Goal: Transaction & Acquisition: Purchase product/service

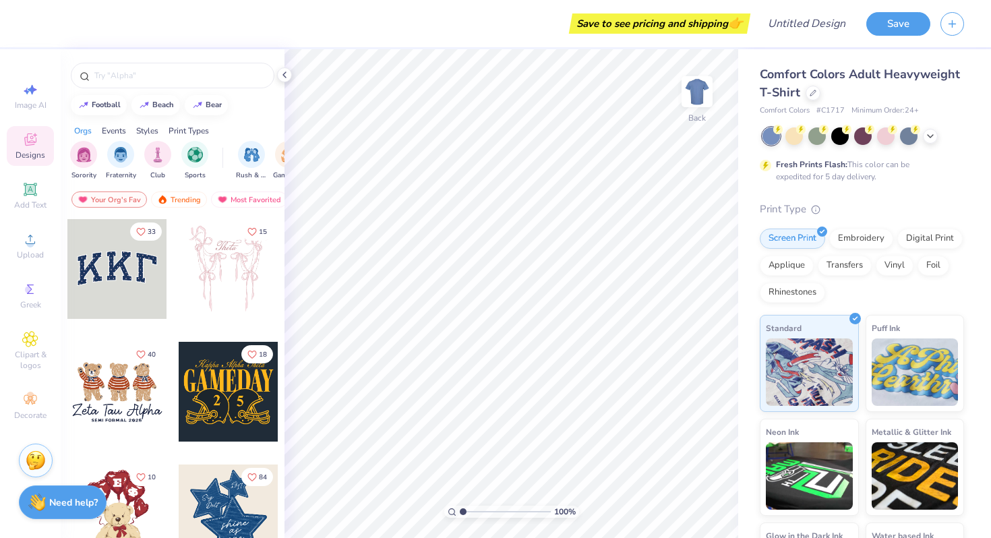
click at [812, 95] on div at bounding box center [813, 93] width 15 height 15
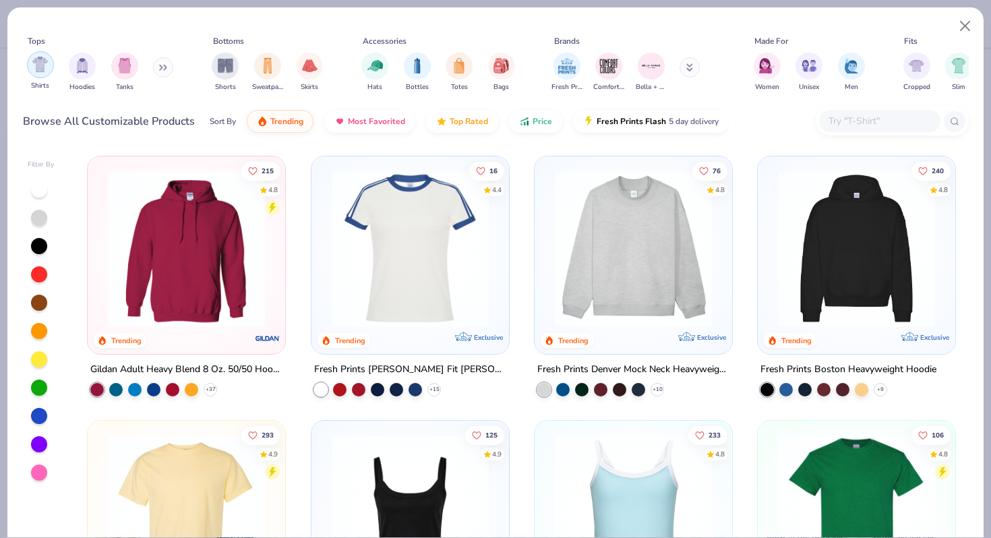
click at [37, 67] on img "filter for Shirts" at bounding box center [40, 65] width 16 height 16
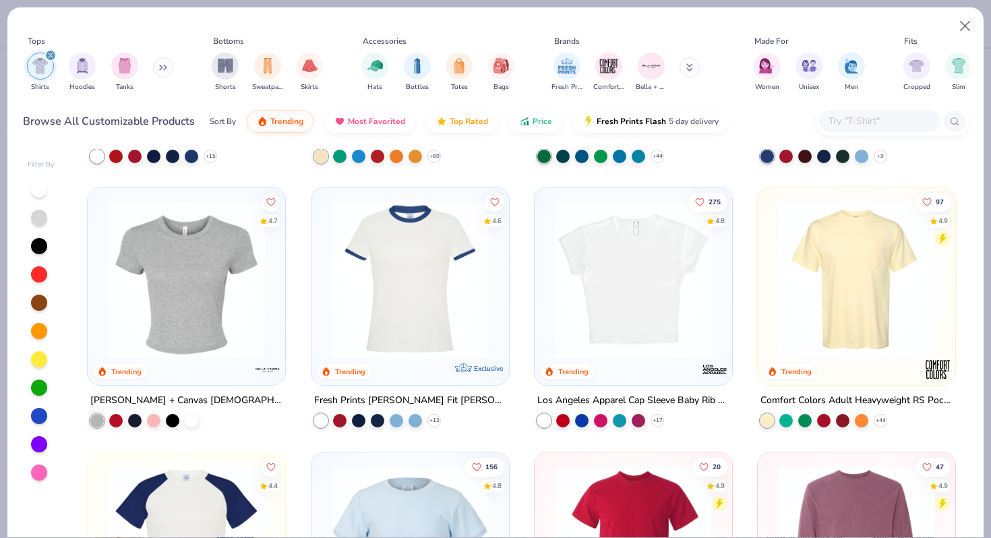
scroll to position [226, 0]
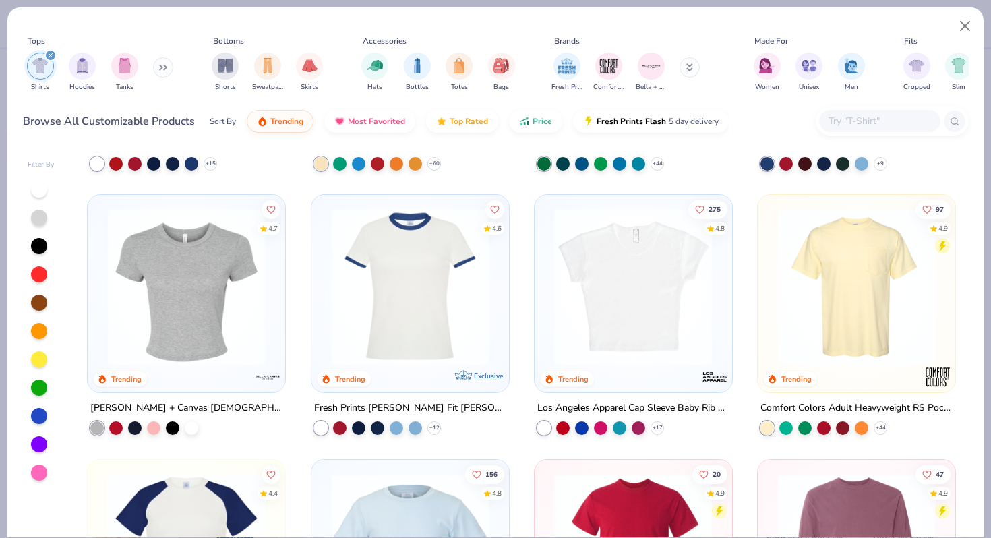
click at [203, 283] on img at bounding box center [186, 286] width 171 height 157
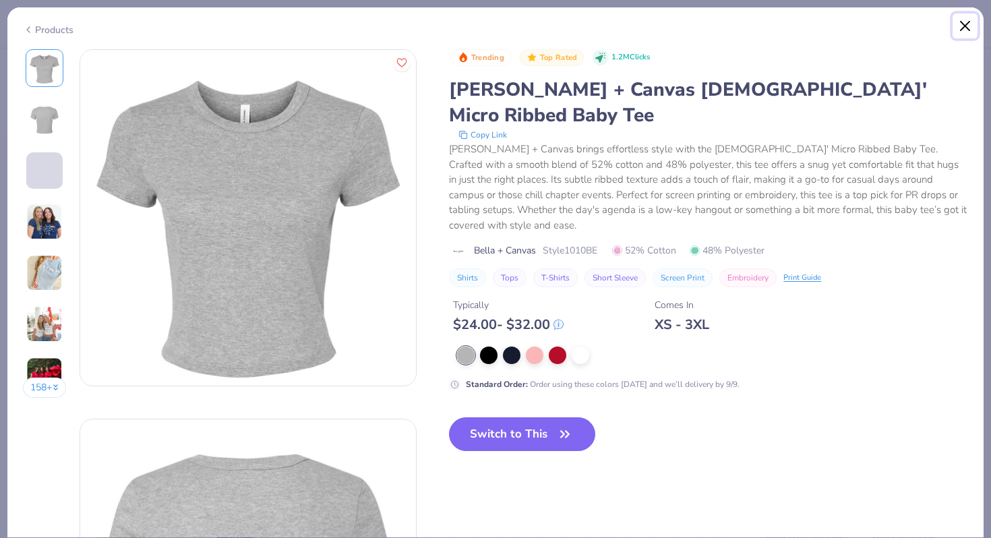
click at [965, 29] on button "Close" at bounding box center [966, 26] width 26 height 26
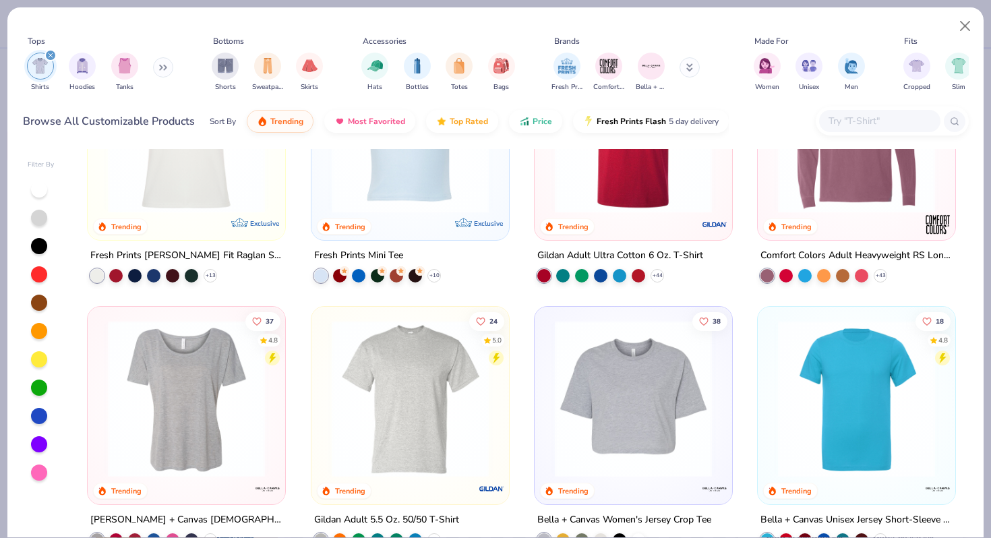
scroll to position [651, 0]
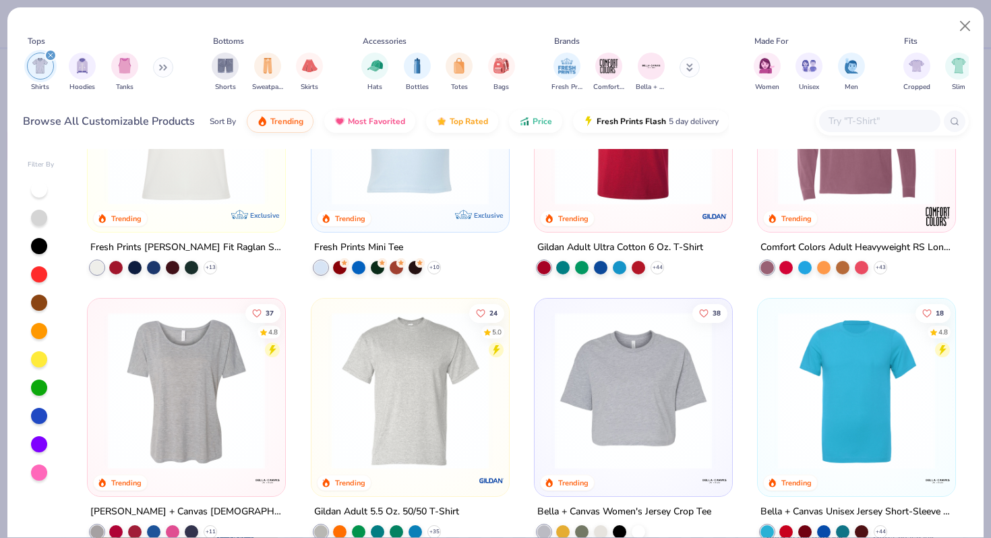
click at [221, 407] on img at bounding box center [186, 390] width 171 height 157
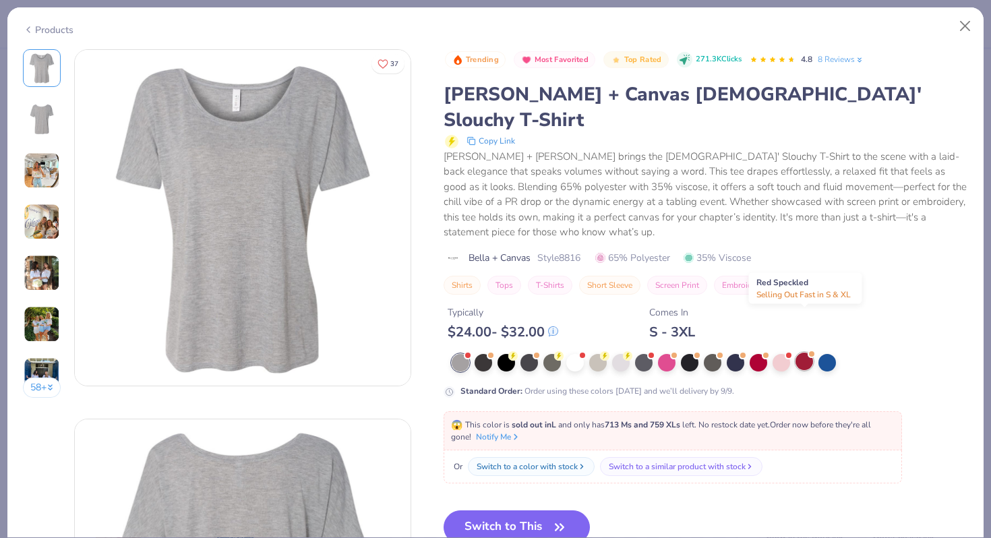
click at [803, 353] on div at bounding box center [805, 362] width 18 height 18
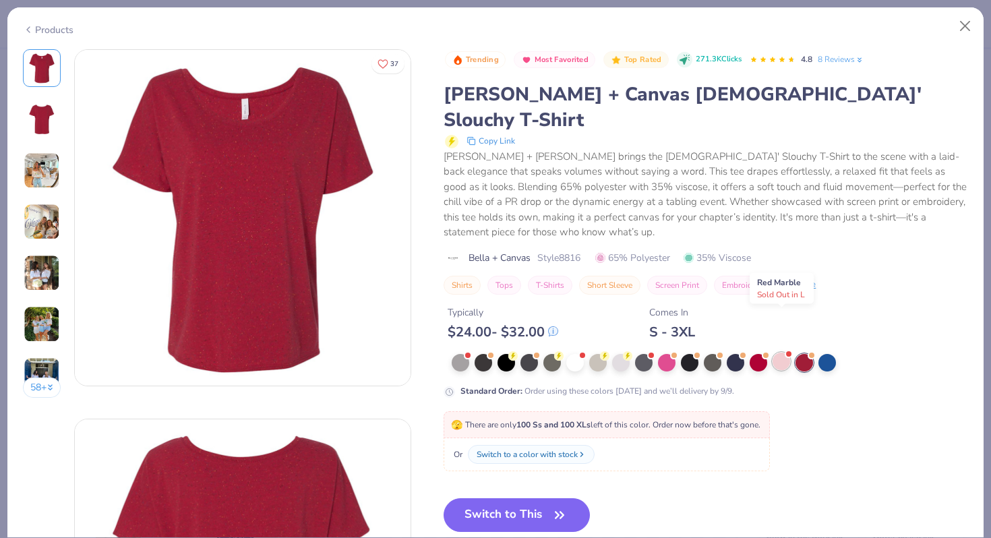
click at [785, 353] on div at bounding box center [782, 362] width 18 height 18
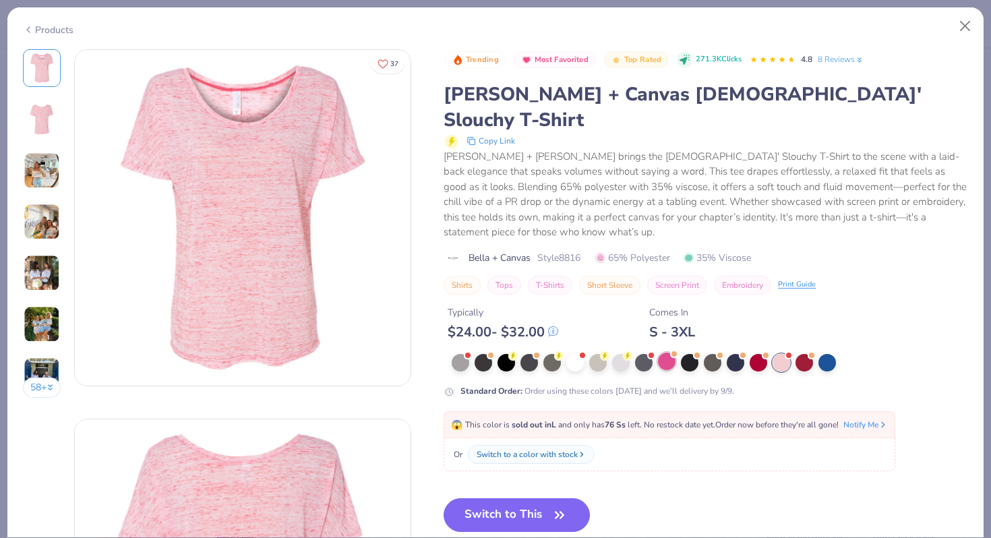
click at [670, 353] on div at bounding box center [667, 362] width 18 height 18
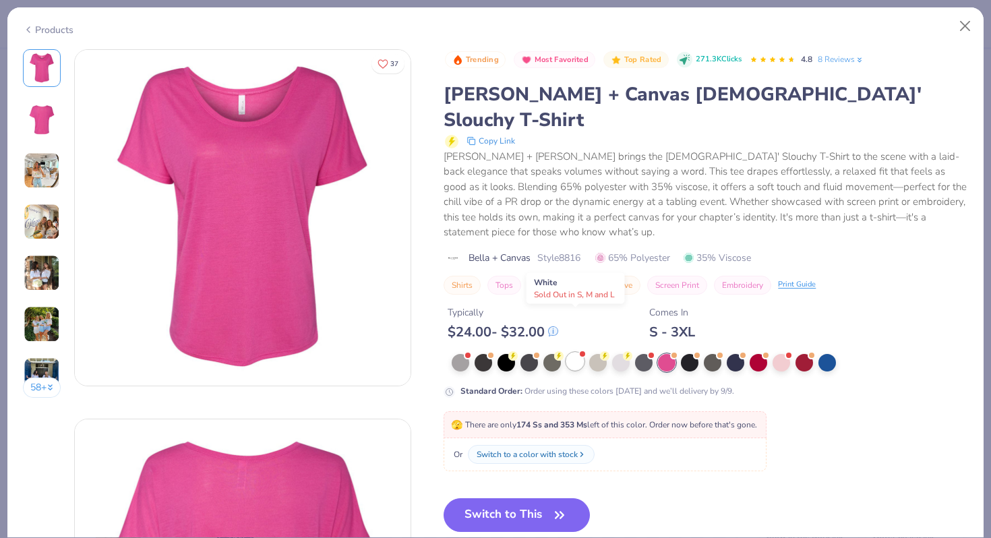
click at [573, 353] on div at bounding box center [575, 362] width 18 height 18
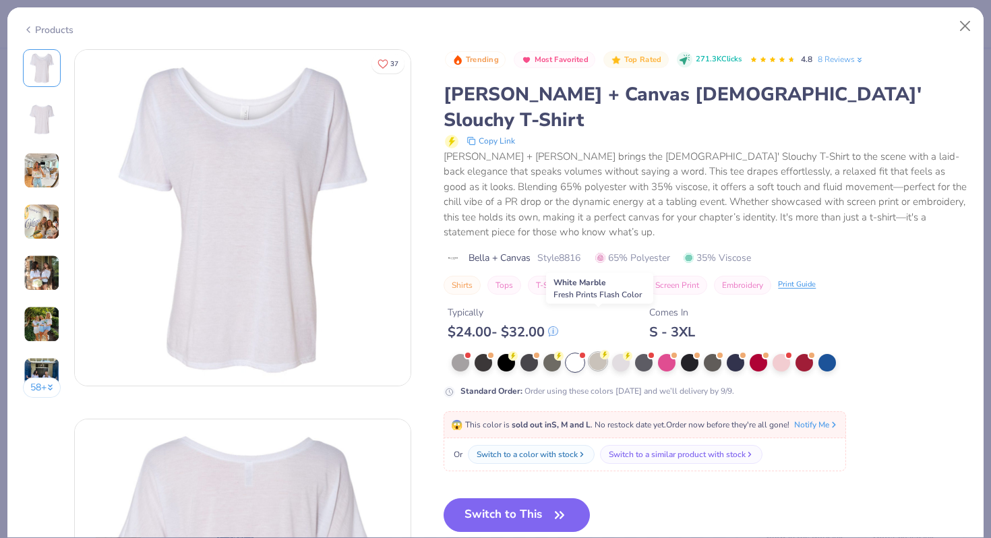
click at [604, 353] on div at bounding box center [598, 362] width 18 height 18
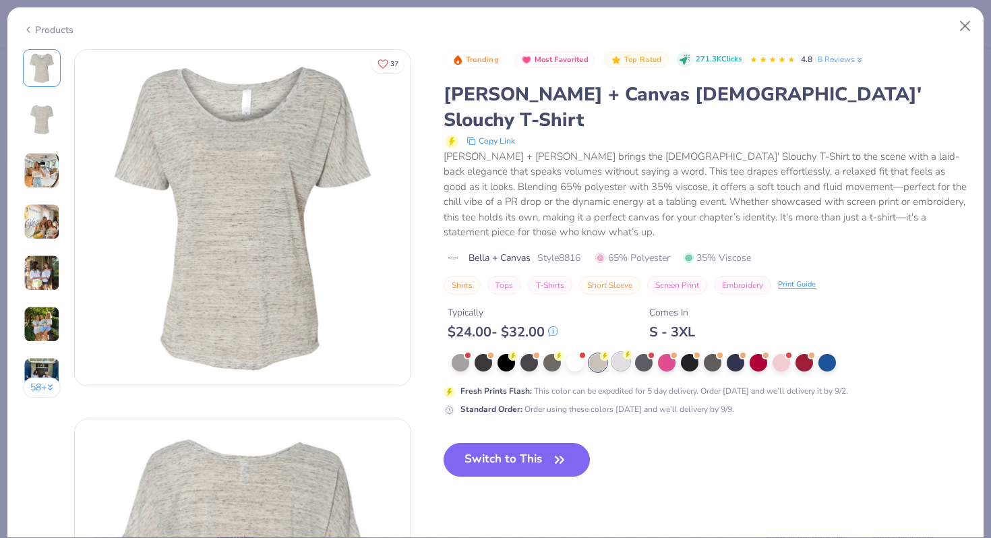
click at [623, 353] on div at bounding box center [621, 362] width 18 height 18
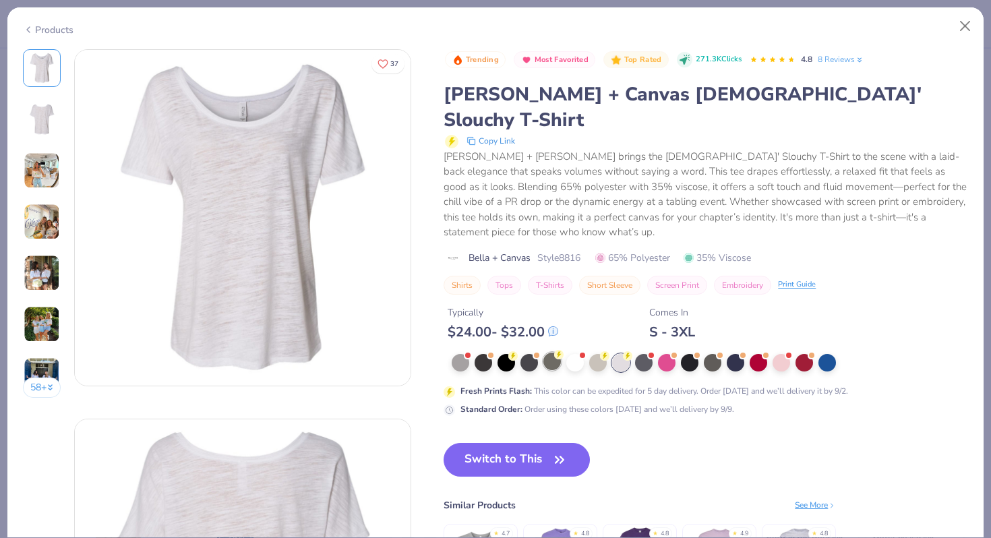
click at [553, 353] on div at bounding box center [552, 362] width 18 height 18
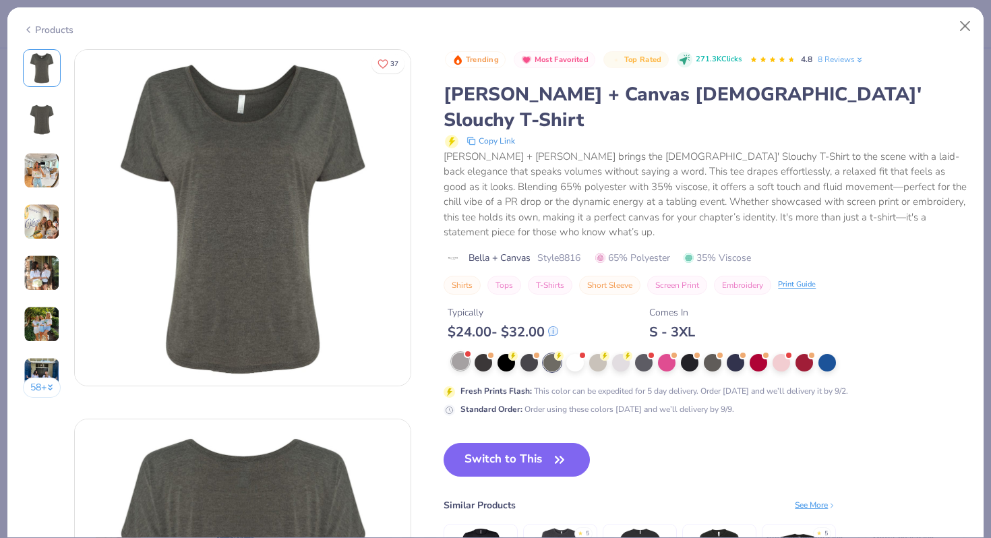
click at [454, 353] on div at bounding box center [461, 362] width 18 height 18
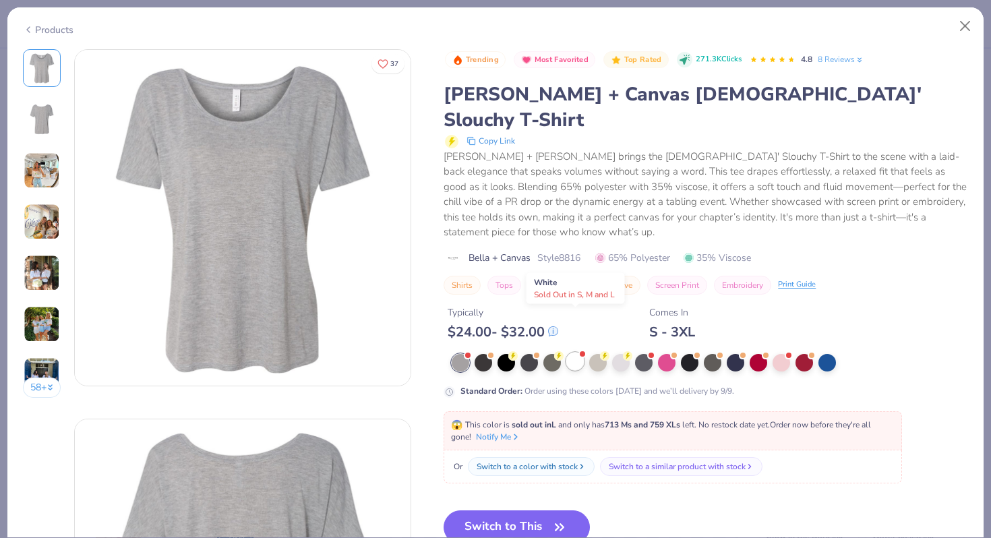
click at [579, 353] on div at bounding box center [575, 362] width 18 height 18
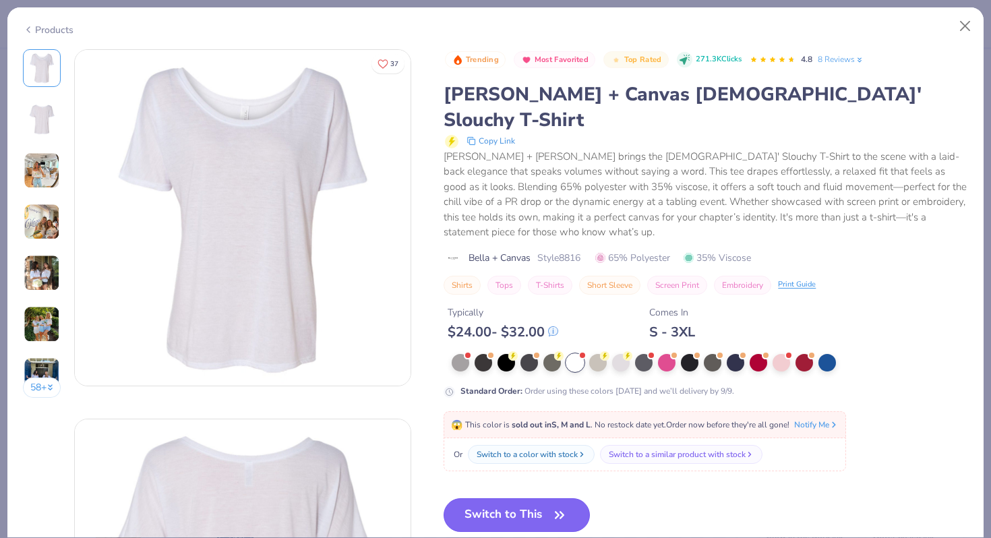
click at [479, 498] on button "Switch to This" at bounding box center [517, 515] width 146 height 34
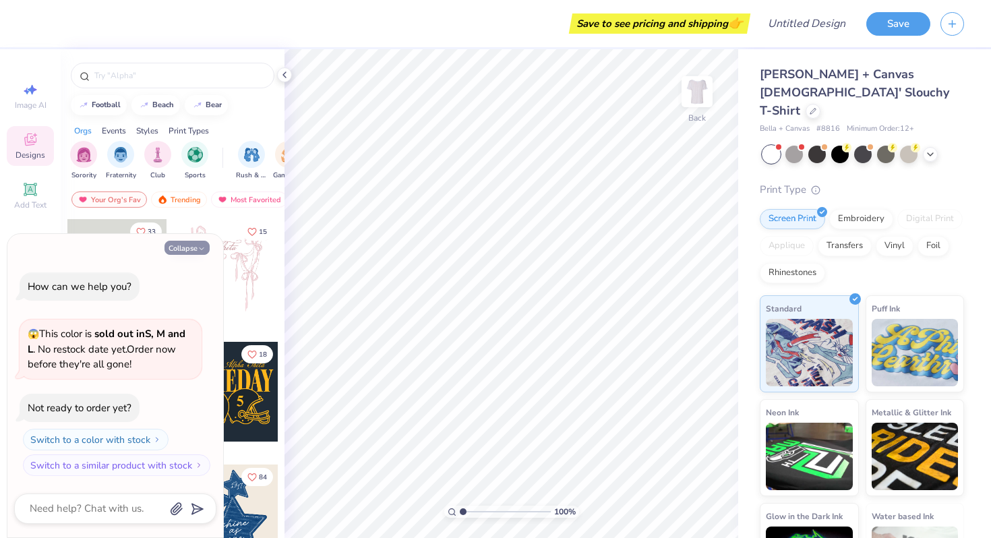
click at [202, 248] on icon "button" at bounding box center [202, 249] width 8 height 8
type textarea "x"
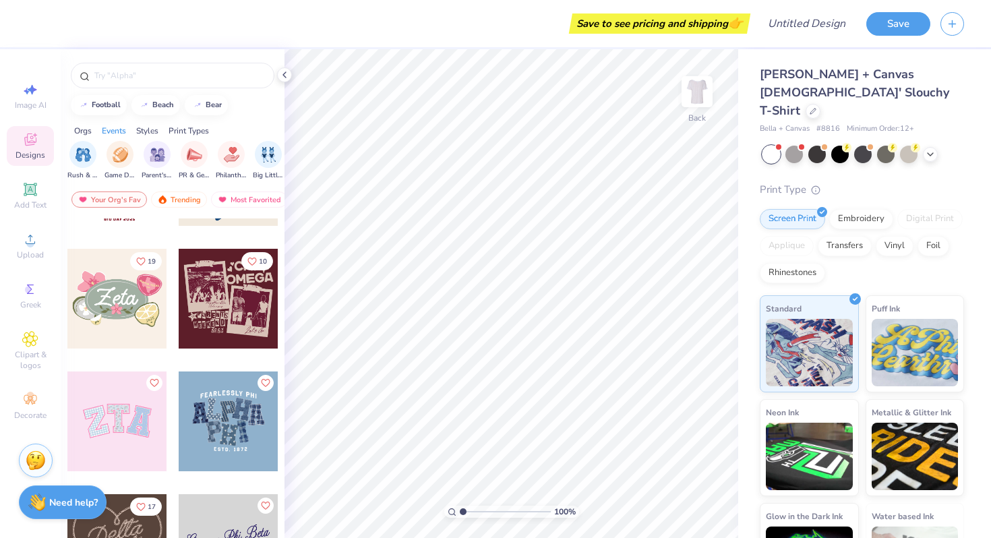
scroll to position [0, 169]
click at [153, 164] on div "filter for Parent's Weekend" at bounding box center [156, 153] width 27 height 27
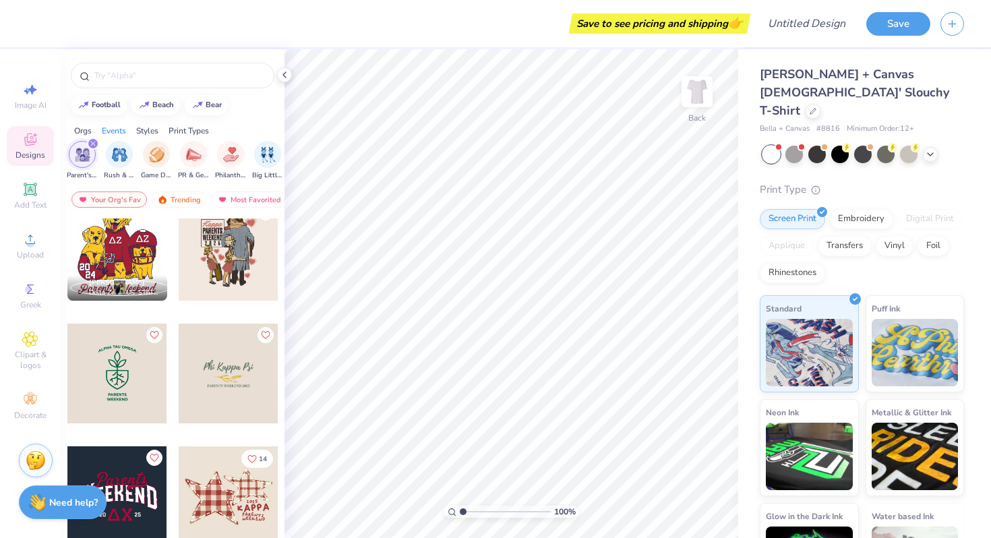
scroll to position [510, 0]
click at [109, 243] on div at bounding box center [117, 250] width 100 height 100
click at [698, 81] on img at bounding box center [697, 92] width 54 height 54
click at [144, 253] on div at bounding box center [117, 250] width 100 height 100
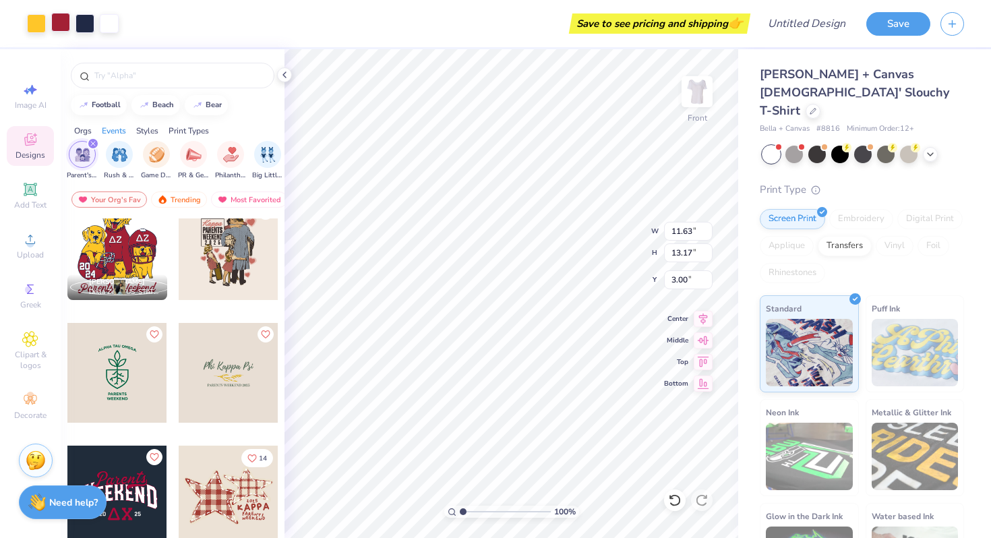
click at [65, 22] on div at bounding box center [60, 22] width 19 height 19
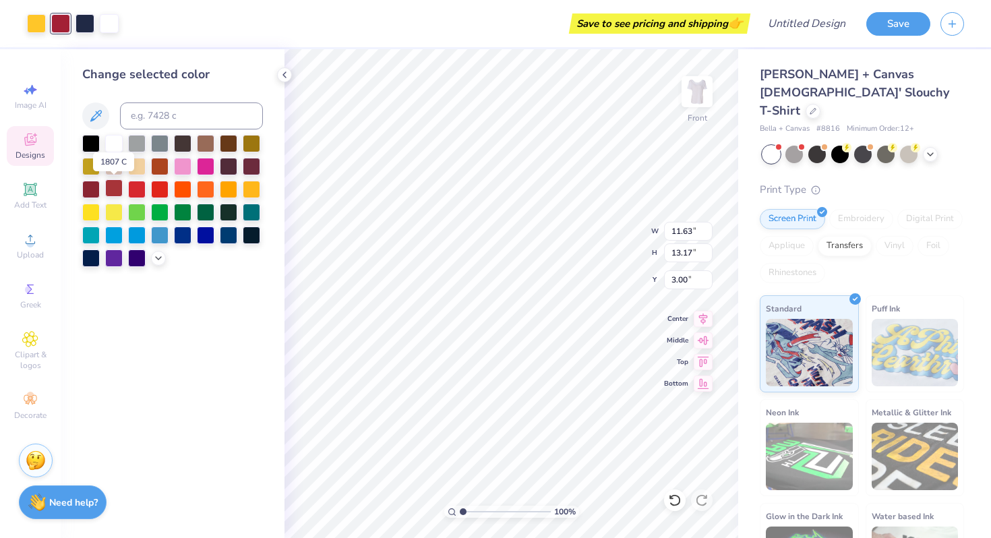
click at [113, 191] on div at bounding box center [114, 188] width 18 height 18
click at [36, 22] on div at bounding box center [36, 22] width 19 height 19
click at [155, 261] on icon at bounding box center [158, 256] width 11 height 11
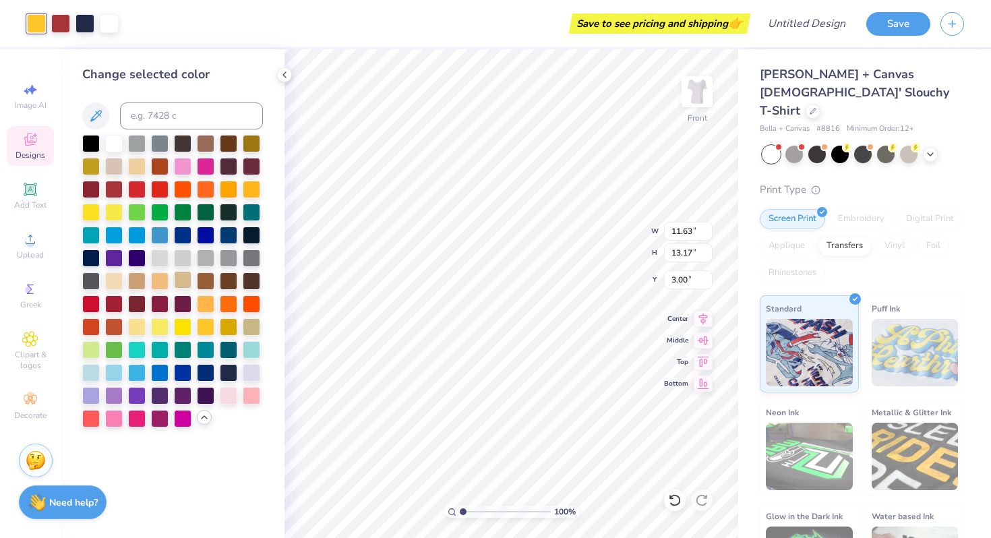
click at [183, 285] on div at bounding box center [183, 280] width 18 height 18
type input "10.42"
type input "11.79"
type input "2.59"
type input "9.85"
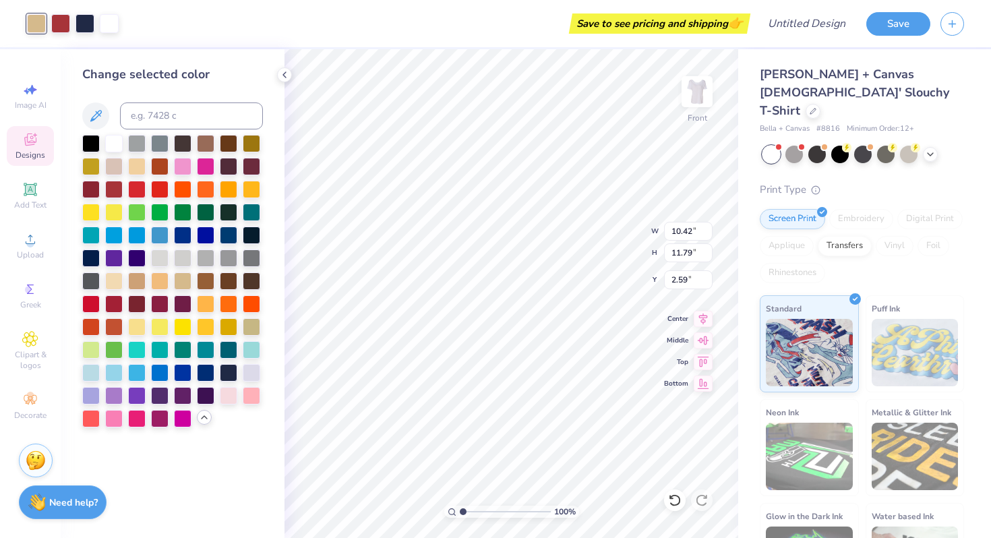
type input "11.15"
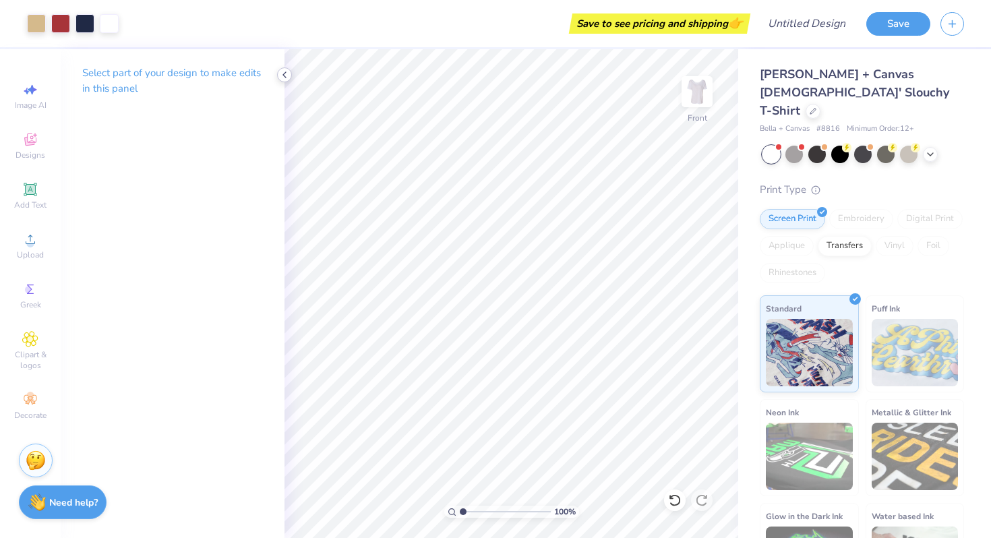
click at [282, 77] on icon at bounding box center [284, 74] width 11 height 11
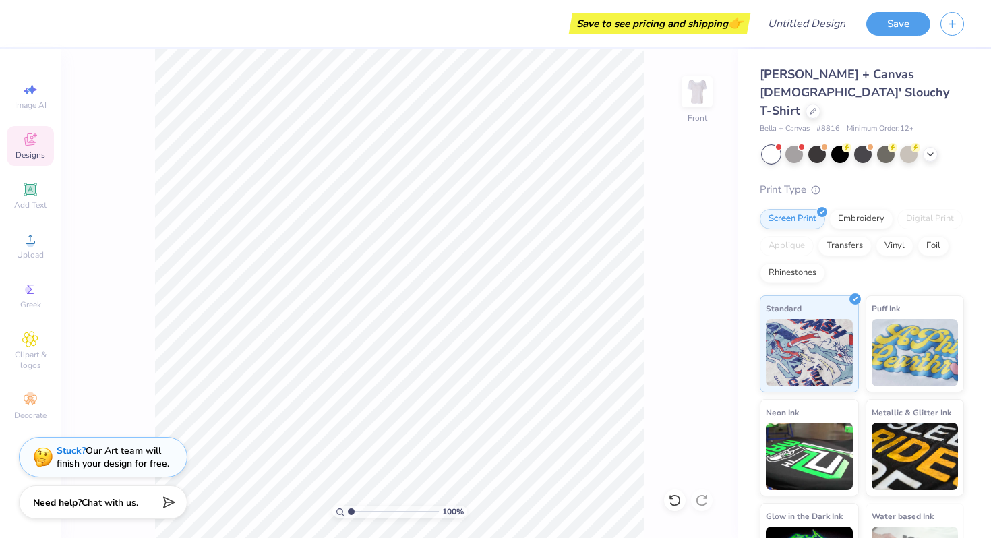
click at [26, 142] on icon at bounding box center [30, 141] width 11 height 9
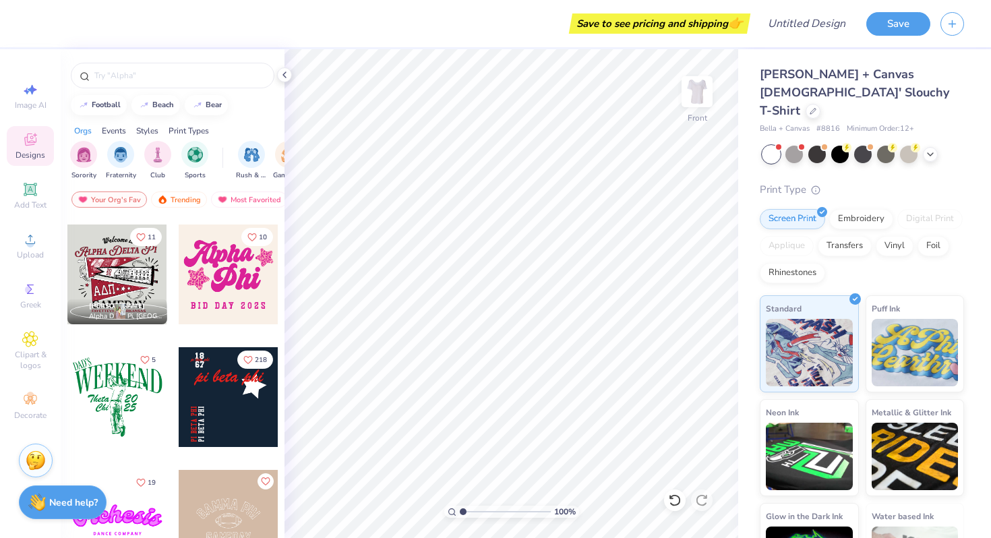
scroll to position [1959, 0]
click at [140, 290] on div at bounding box center [117, 274] width 100 height 100
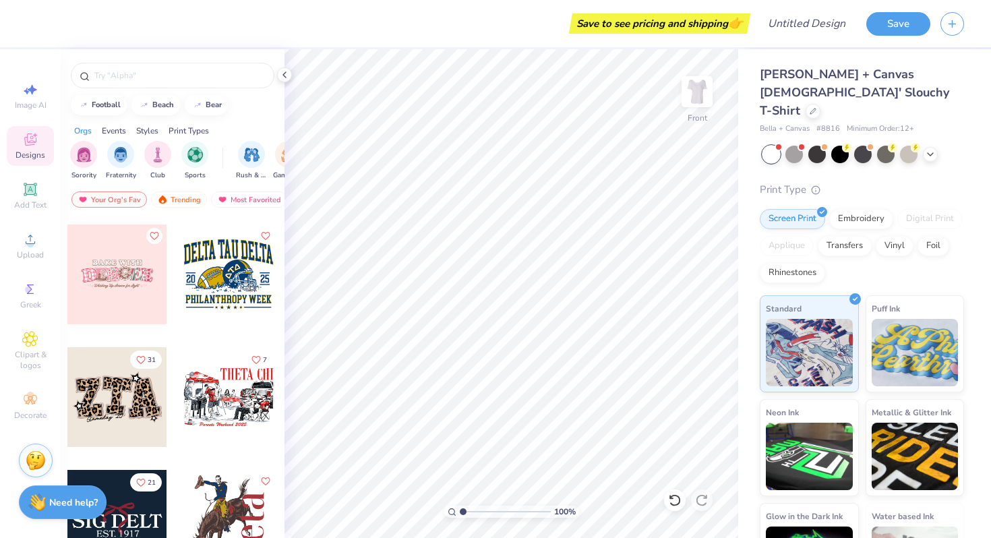
scroll to position [2451, 0]
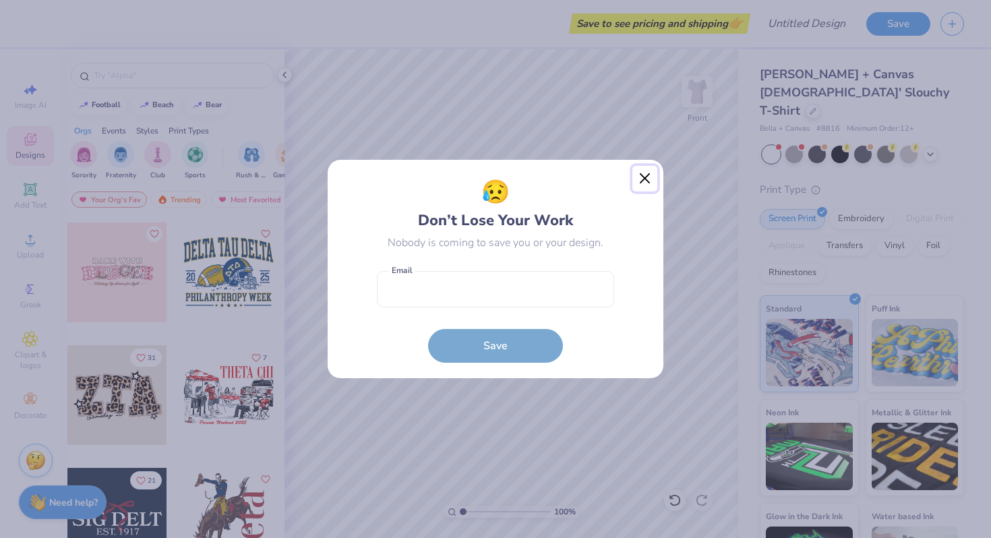
click at [652, 179] on button "Close" at bounding box center [645, 179] width 26 height 26
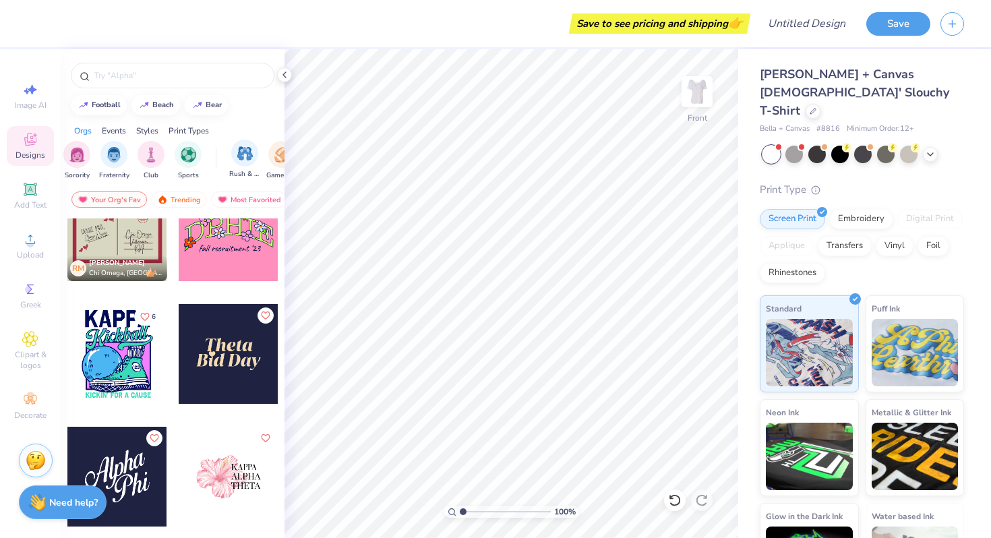
scroll to position [0, 7]
click at [190, 201] on div "Trending" at bounding box center [179, 199] width 56 height 16
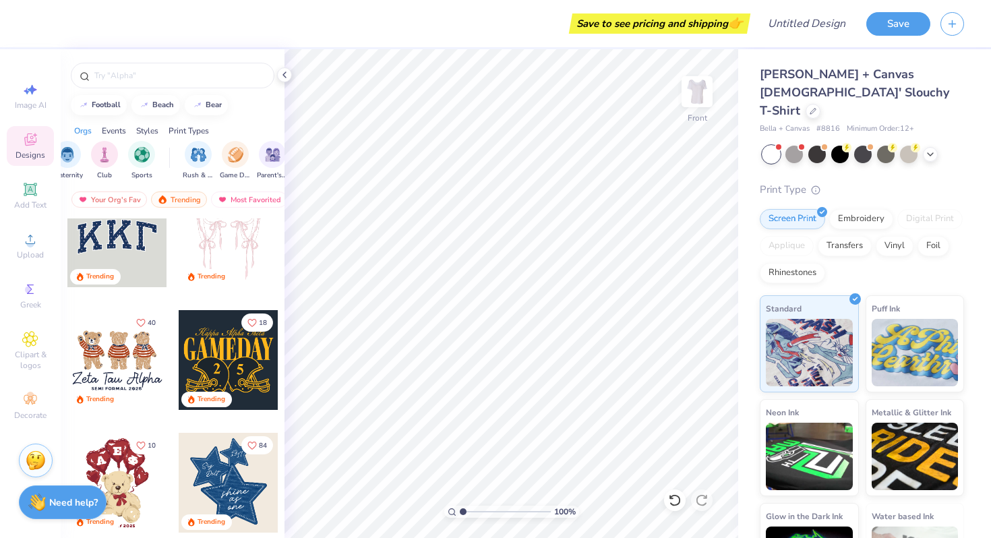
scroll to position [0, 105]
click at [229, 159] on div "filter for Parent's Weekend" at bounding box center [220, 153] width 27 height 27
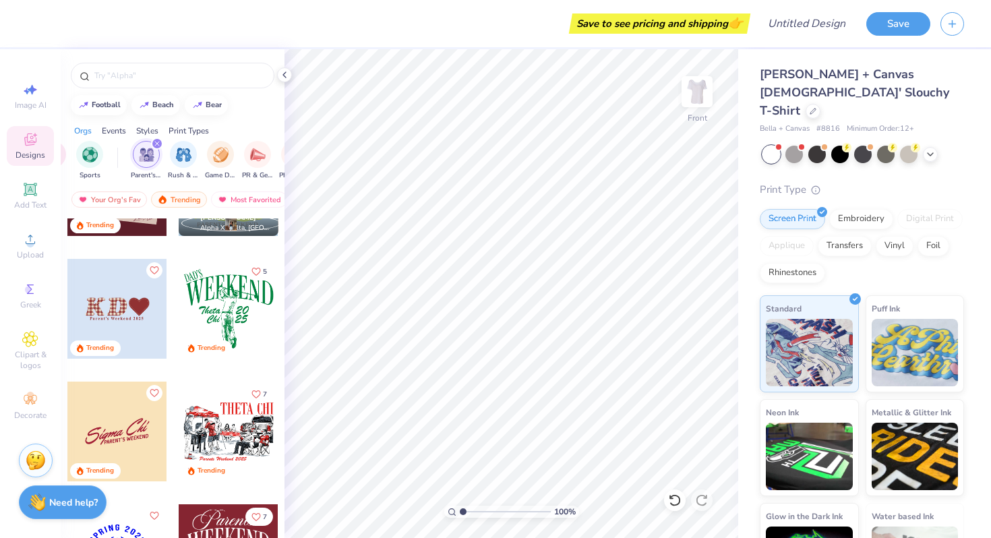
scroll to position [82, 0]
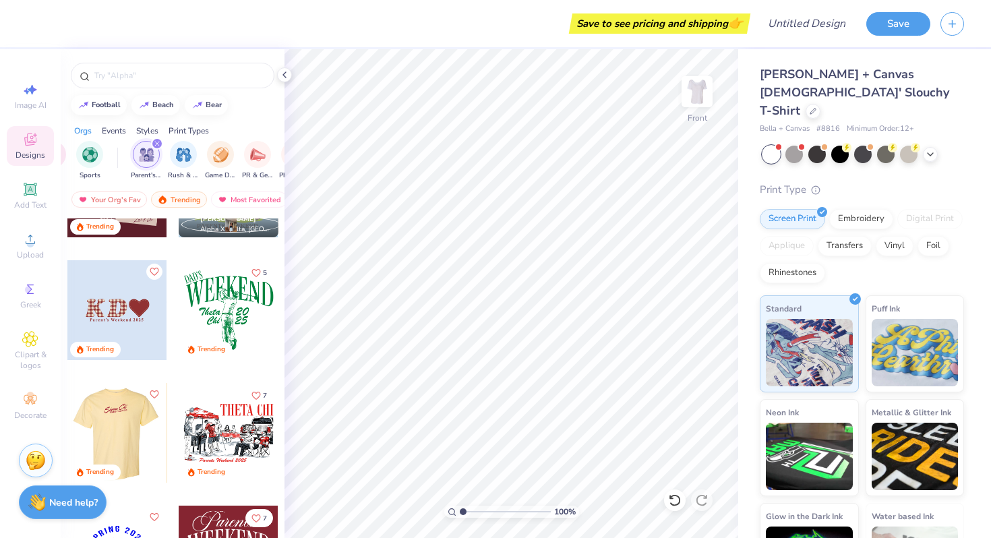
click at [123, 423] on div at bounding box center [117, 433] width 299 height 100
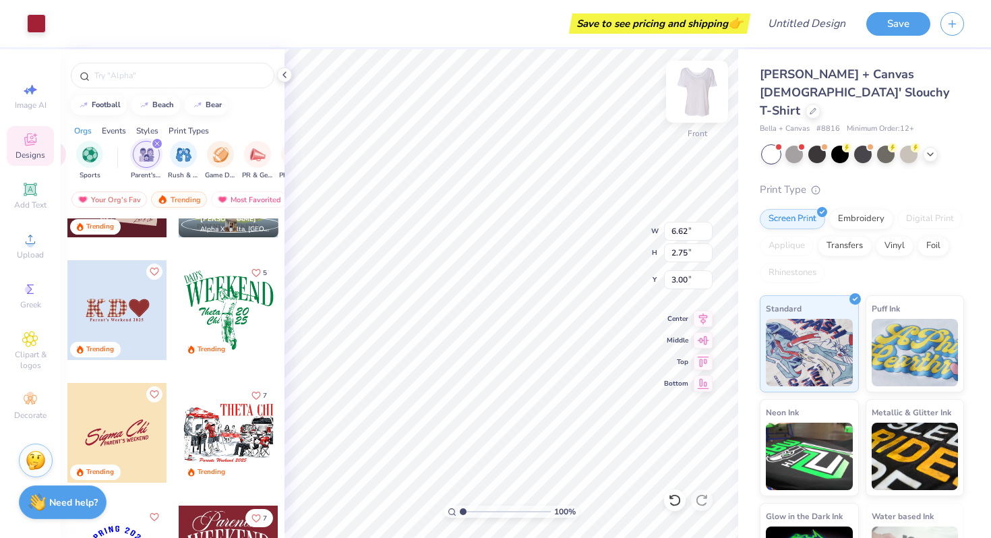
click at [692, 92] on img at bounding box center [697, 92] width 54 height 54
click at [122, 456] on div at bounding box center [117, 433] width 100 height 100
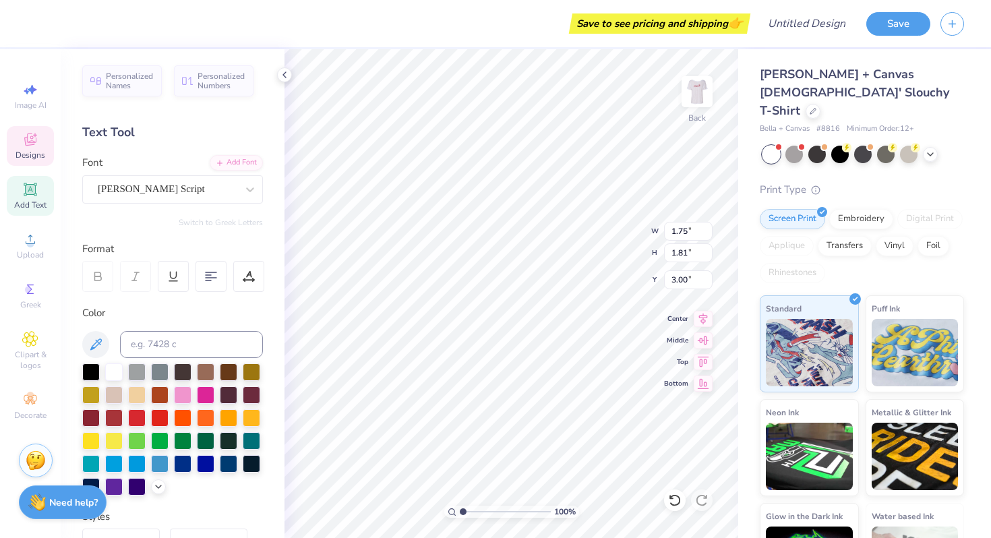
type input "5.23"
type input "2.56"
type input "3.20"
type textarea "i"
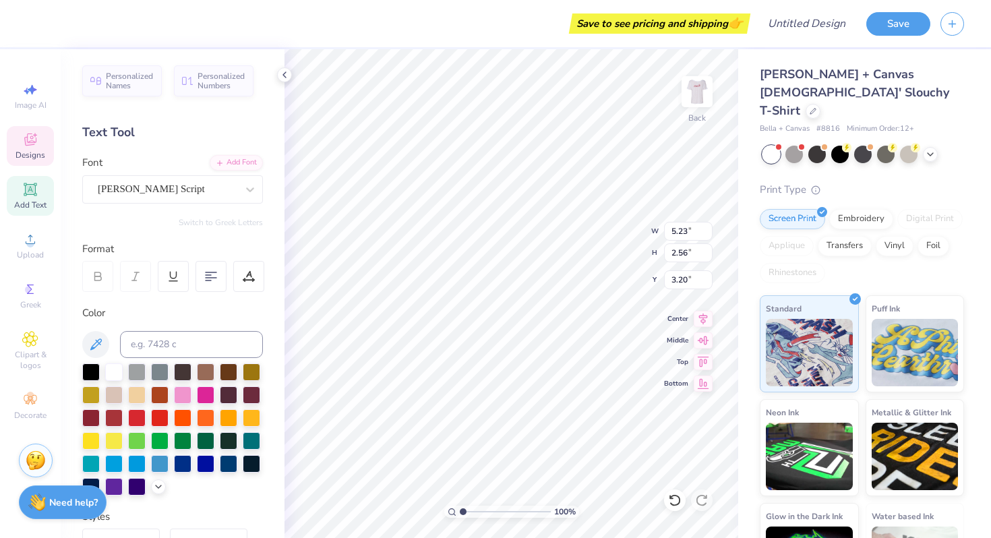
type textarea "Delta Zeta"
type input "3.00"
type input "7.29"
type input "2.60"
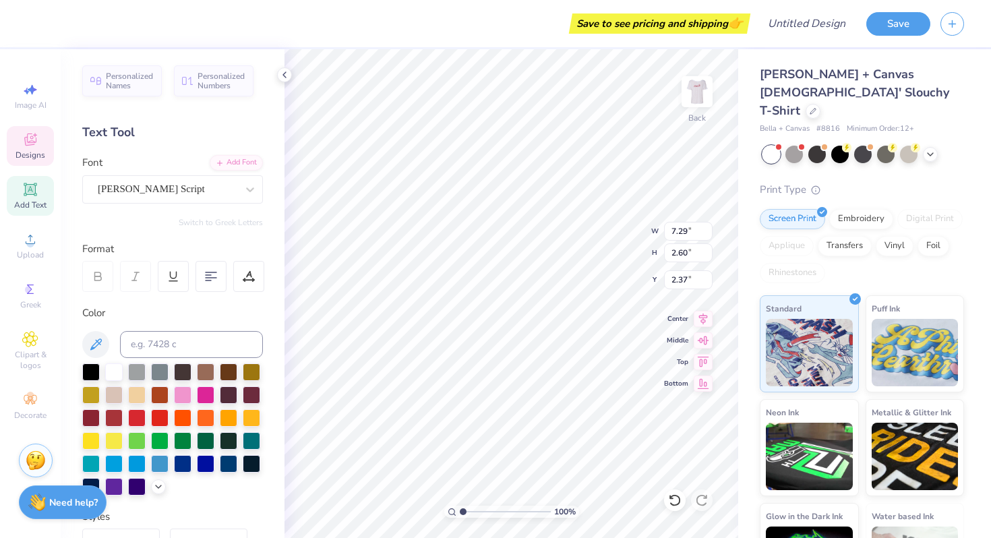
type input "2.58"
type input "4.57"
type input "1.05"
type input "4.88"
click at [39, 21] on div at bounding box center [36, 22] width 19 height 19
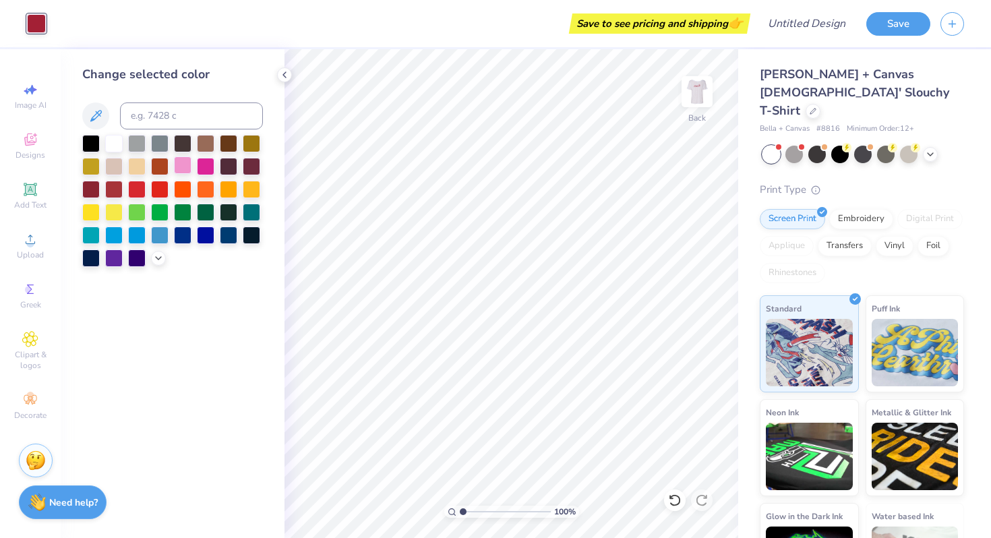
click at [189, 167] on div at bounding box center [183, 165] width 18 height 18
click at [203, 171] on div at bounding box center [206, 165] width 18 height 18
click at [157, 257] on polyline at bounding box center [158, 257] width 5 height 3
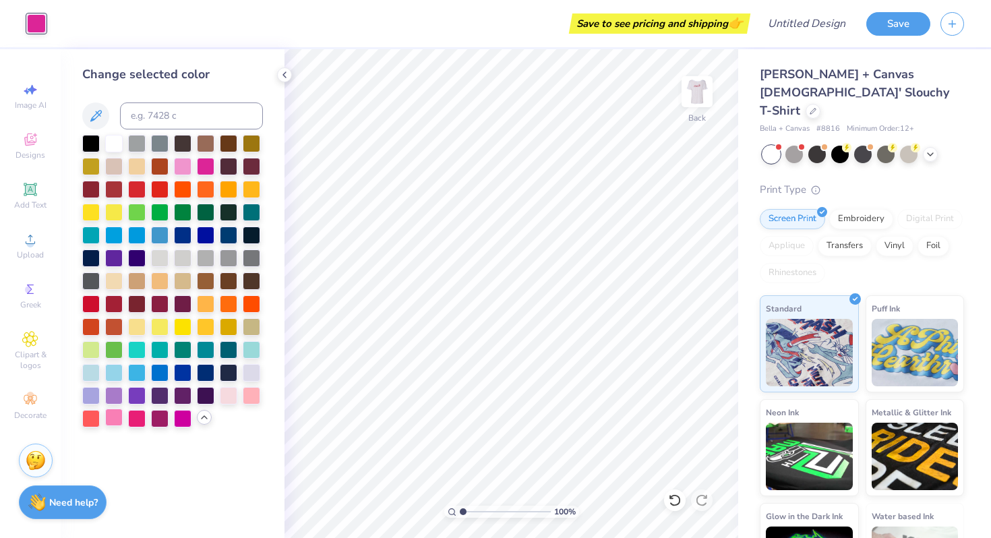
click at [112, 418] on div at bounding box center [114, 418] width 18 height 18
click at [142, 418] on div at bounding box center [137, 418] width 18 height 18
click at [252, 394] on div at bounding box center [252, 395] width 18 height 18
click at [185, 347] on div at bounding box center [183, 349] width 18 height 18
click at [210, 345] on div at bounding box center [206, 349] width 18 height 18
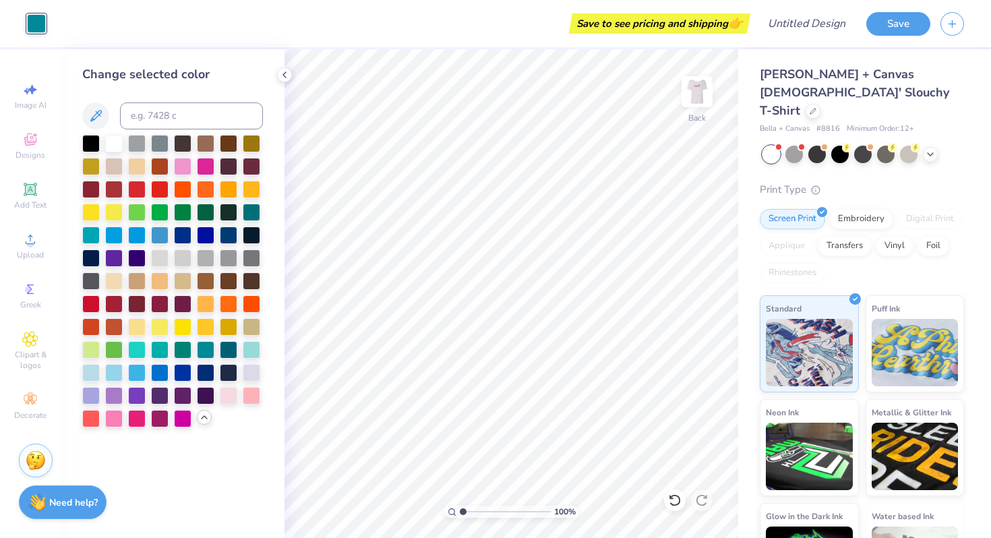
click at [263, 347] on div "Change selected color" at bounding box center [173, 293] width 224 height 489
click at [249, 350] on div at bounding box center [252, 349] width 18 height 18
click at [201, 212] on div at bounding box center [206, 211] width 18 height 18
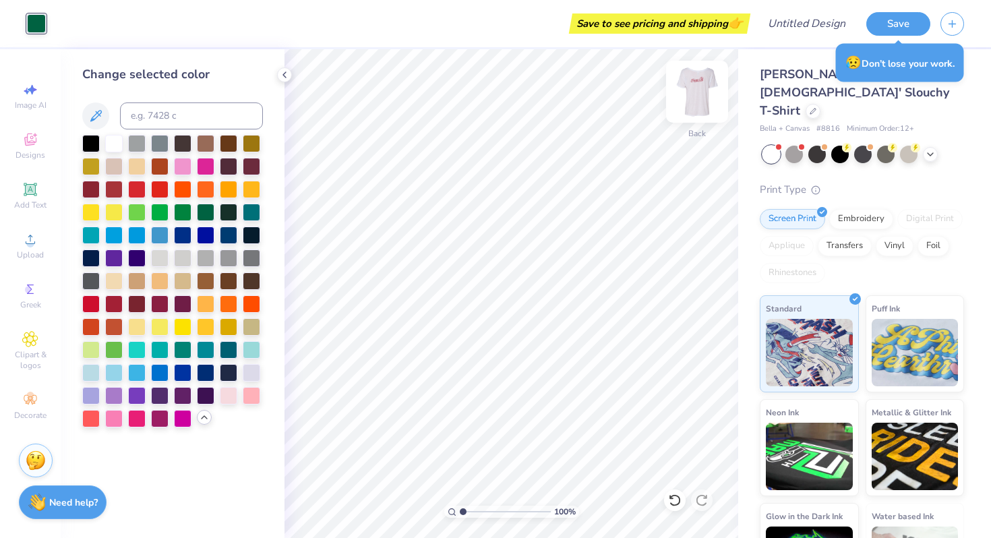
click at [692, 96] on img at bounding box center [697, 92] width 54 height 54
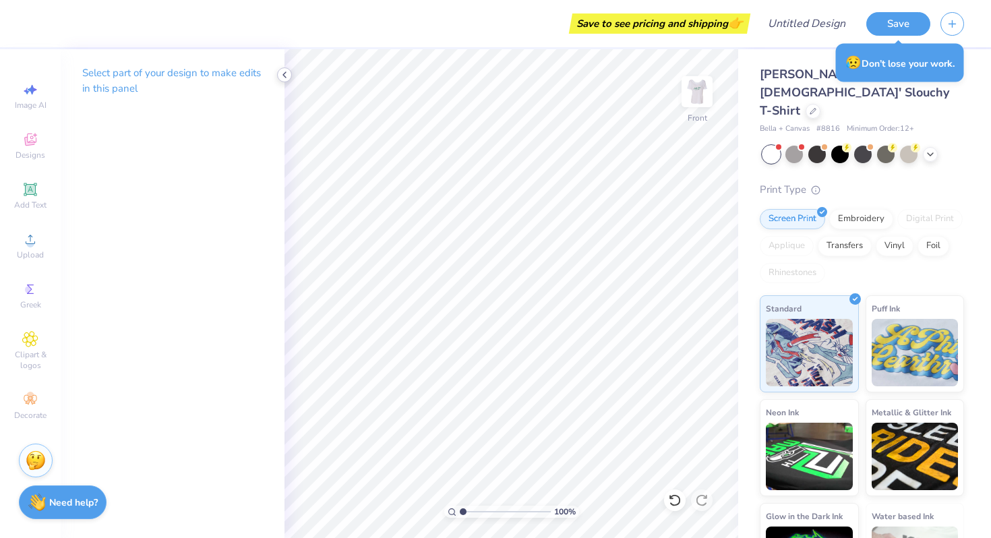
click at [283, 76] on icon at bounding box center [284, 74] width 11 height 11
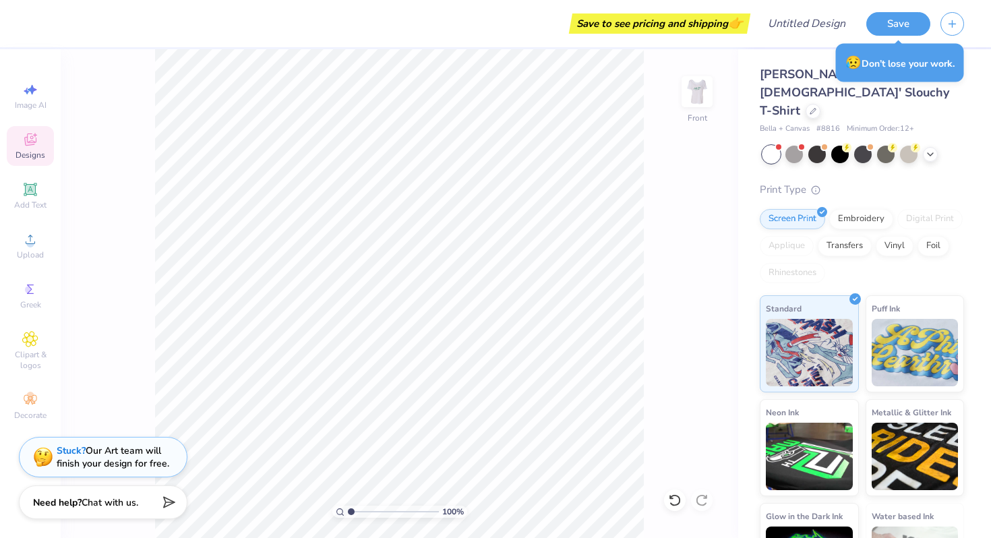
click at [28, 151] on span "Designs" at bounding box center [31, 155] width 30 height 11
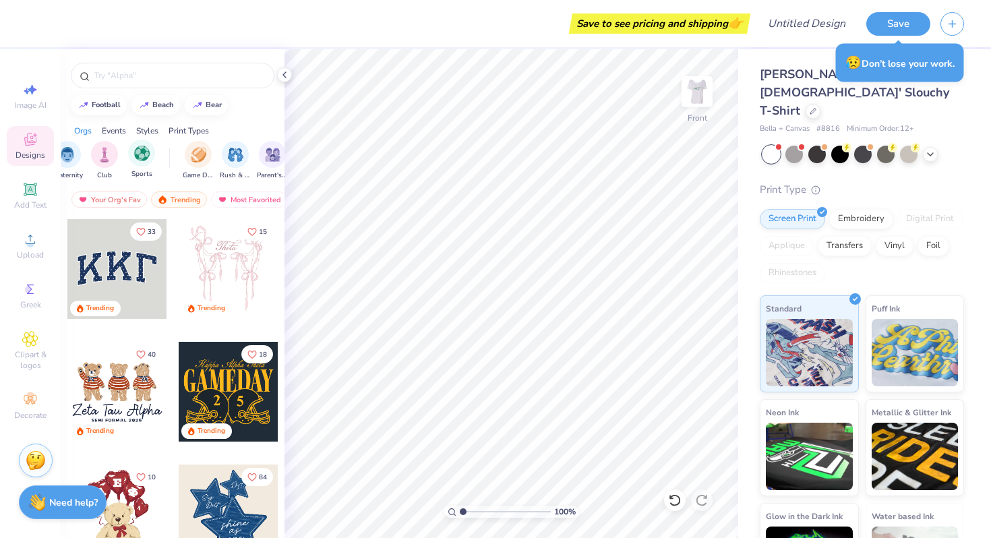
scroll to position [0, 55]
click at [268, 167] on div "Parent's Weekend" at bounding box center [270, 160] width 31 height 40
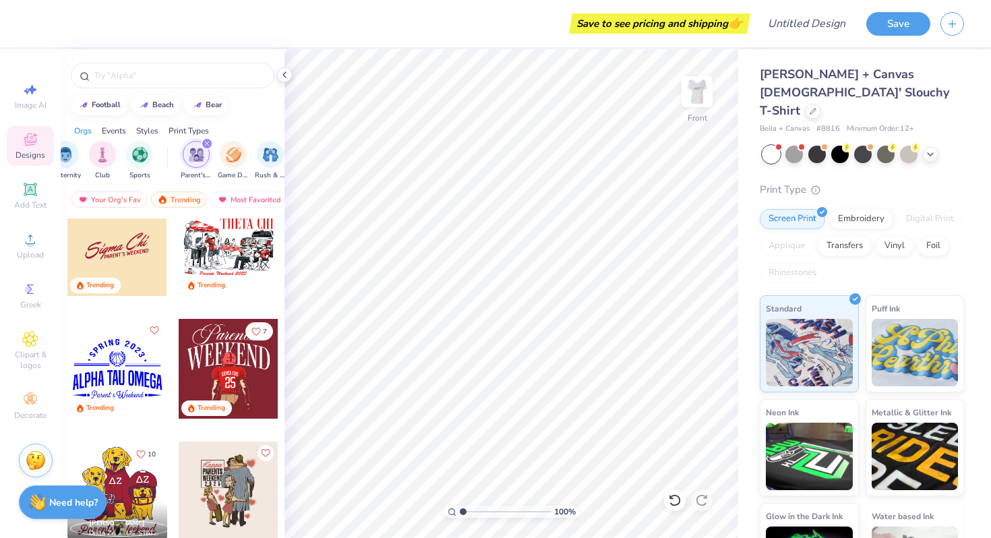
scroll to position [0, 0]
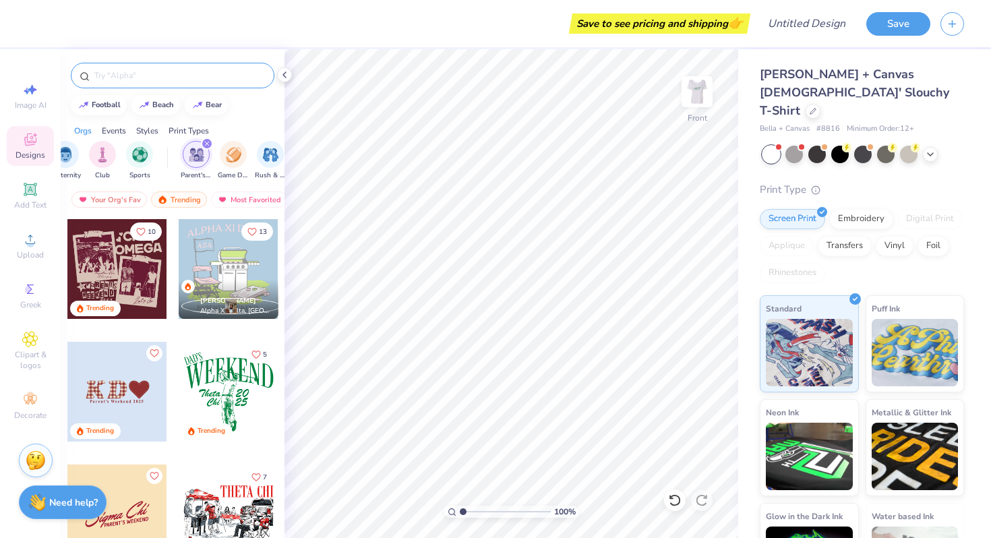
click at [176, 67] on div at bounding box center [173, 76] width 204 height 26
click at [127, 75] on input "text" at bounding box center [179, 75] width 173 height 13
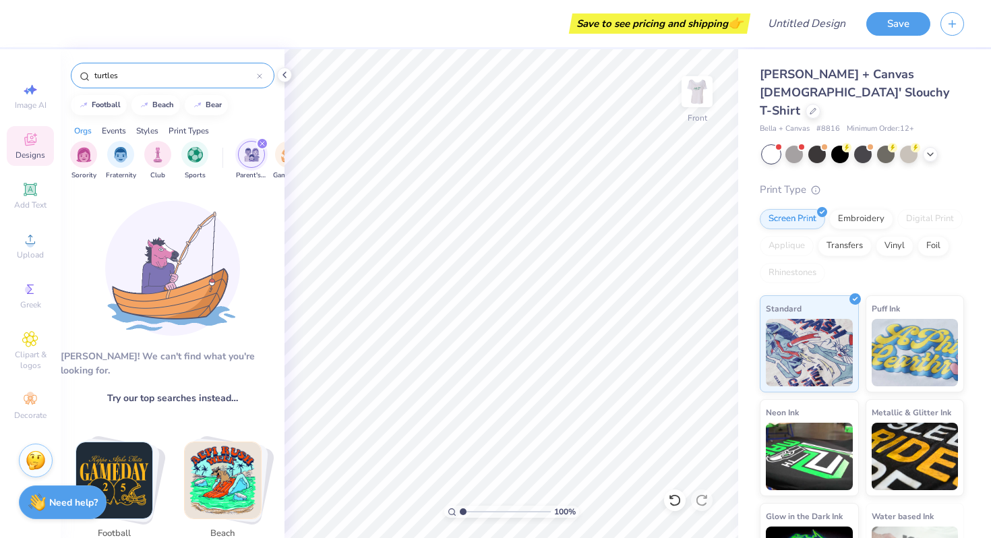
type input "turtles"
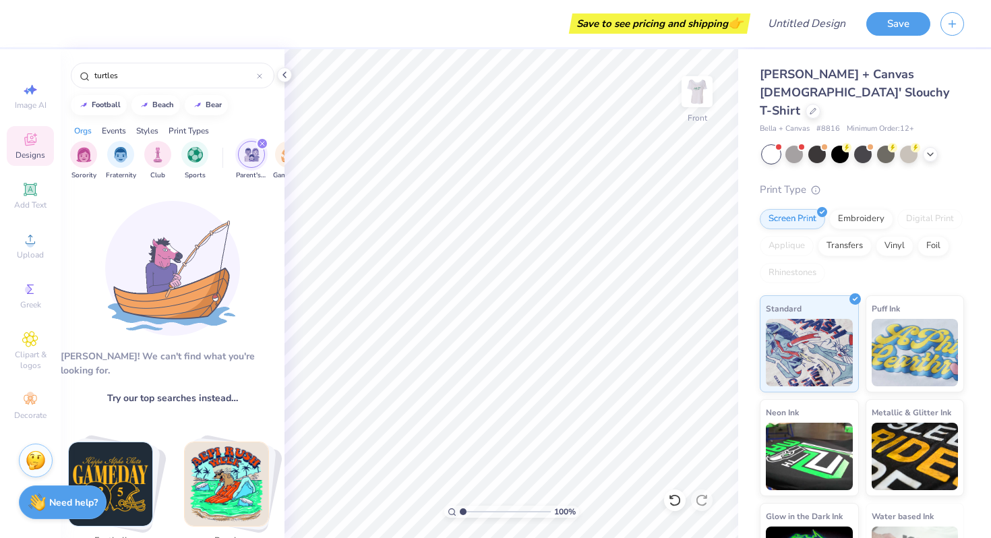
click at [256, 159] on img "filter for Parent's Weekend" at bounding box center [252, 155] width 16 height 16
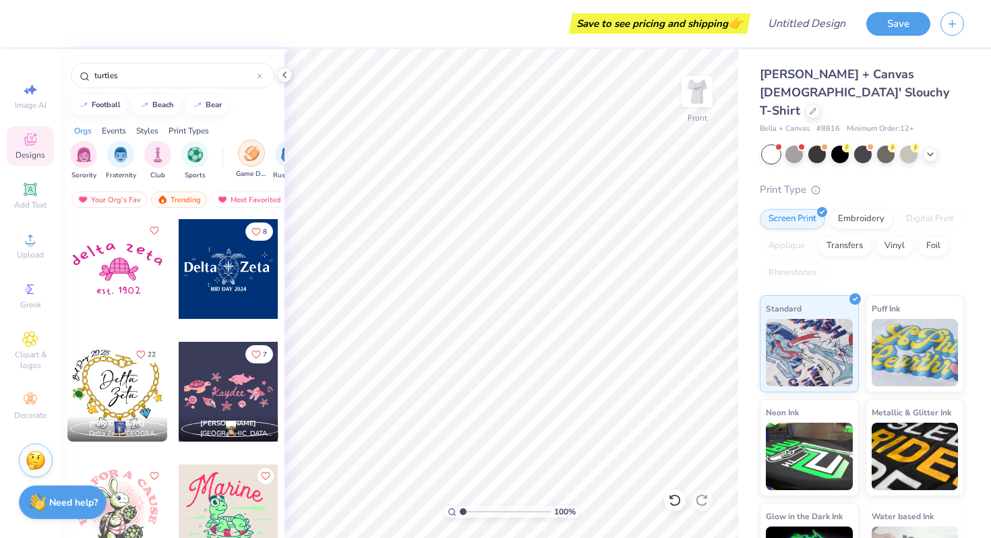
click at [256, 160] on img "filter for Game Day" at bounding box center [252, 154] width 16 height 16
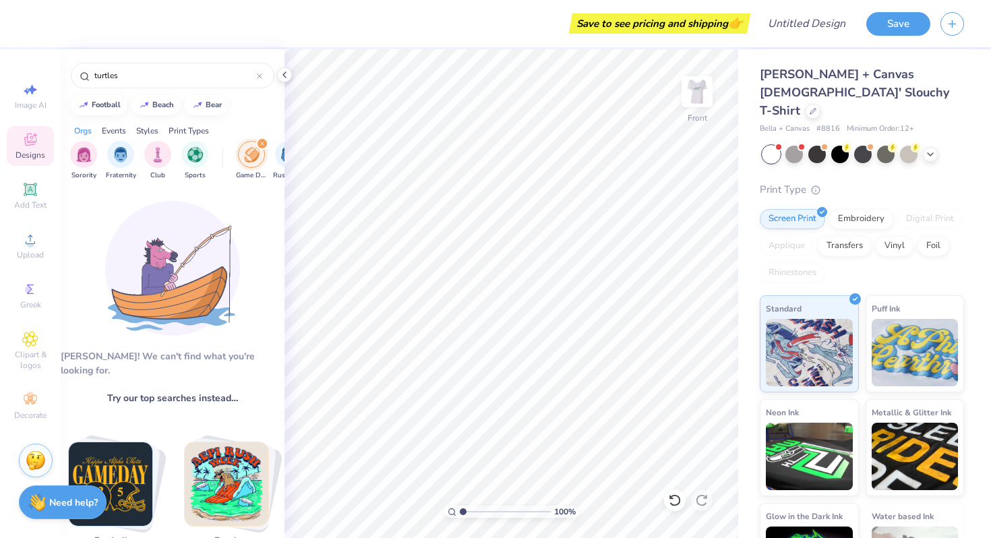
click at [259, 156] on img "filter for Game Day" at bounding box center [252, 155] width 16 height 16
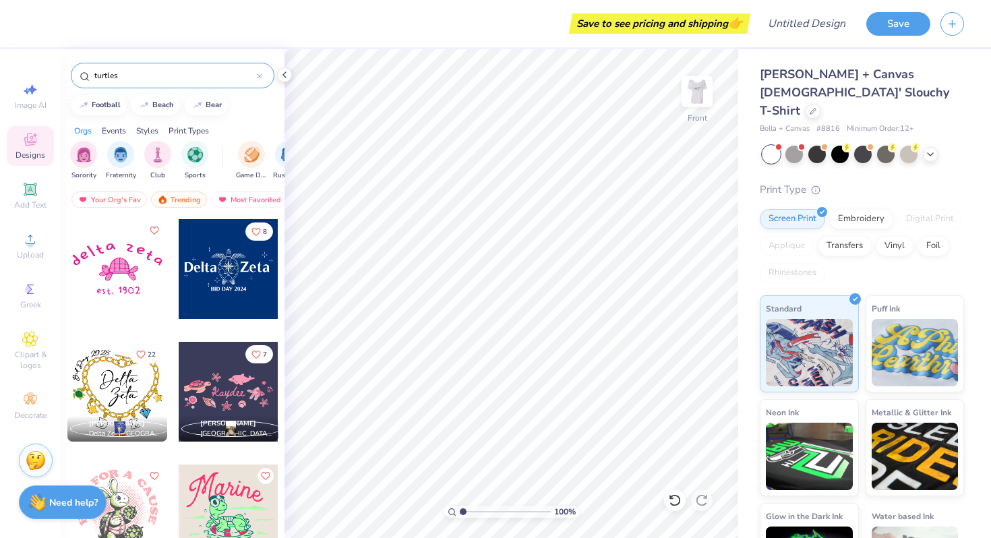
click at [262, 78] on icon at bounding box center [259, 75] width 5 height 5
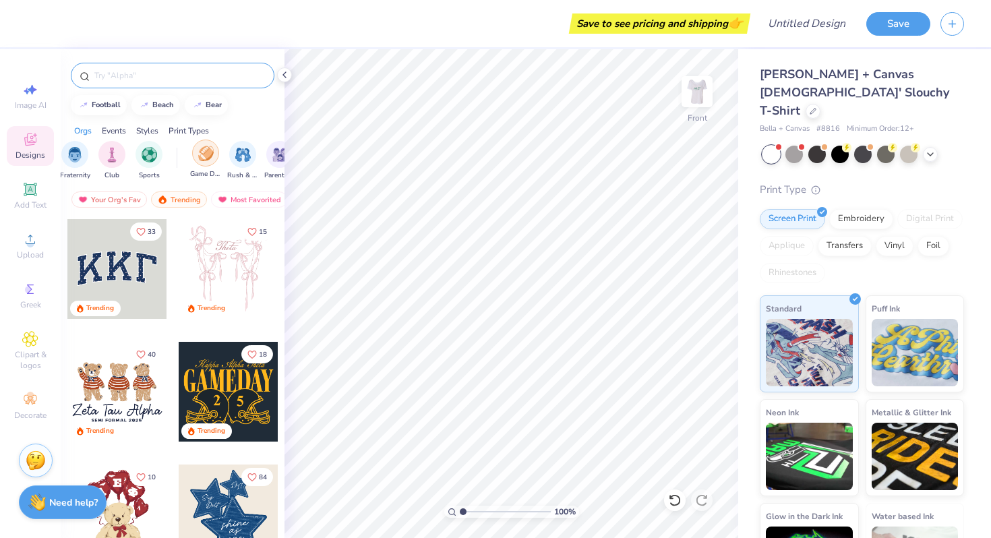
scroll to position [0, 53]
click at [275, 158] on img "filter for Parent's Weekend" at bounding box center [274, 154] width 16 height 16
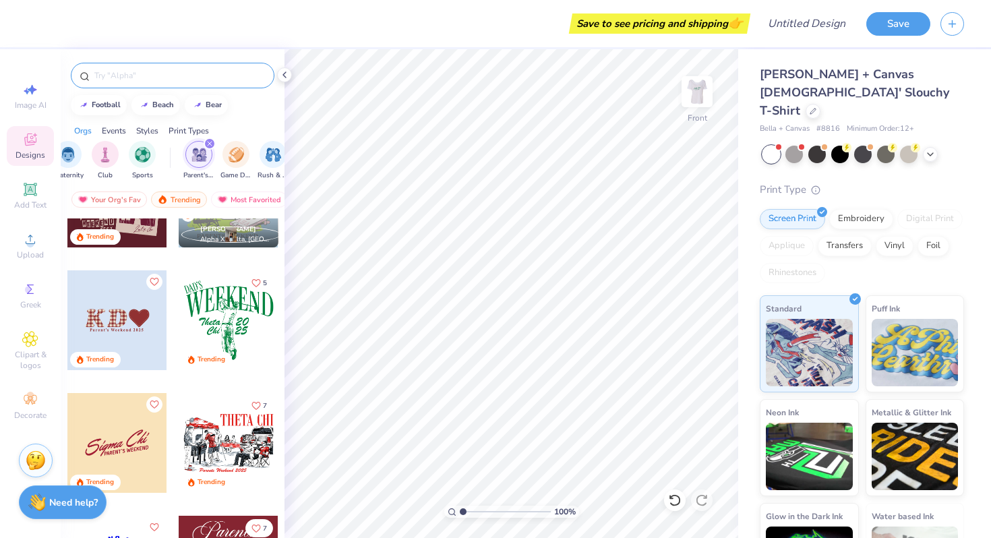
scroll to position [0, 0]
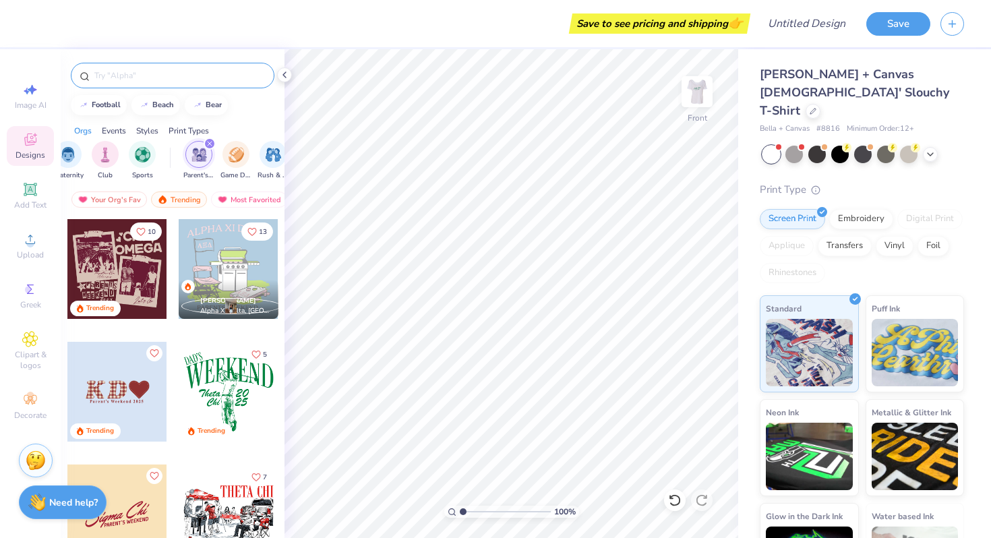
click at [235, 270] on div at bounding box center [229, 269] width 100 height 100
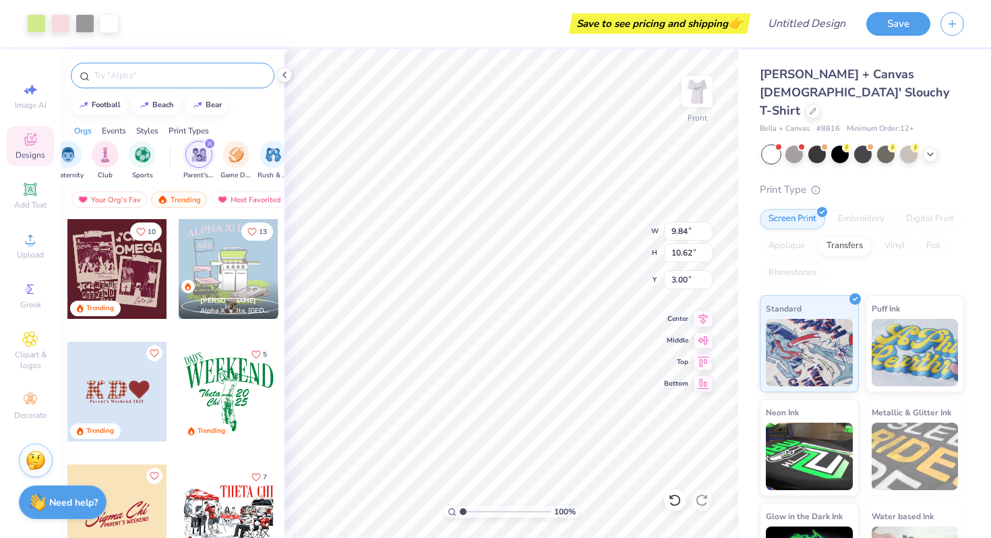
type input "9.84"
type input "10.62"
type input "2.61"
click at [61, 24] on div at bounding box center [60, 22] width 19 height 19
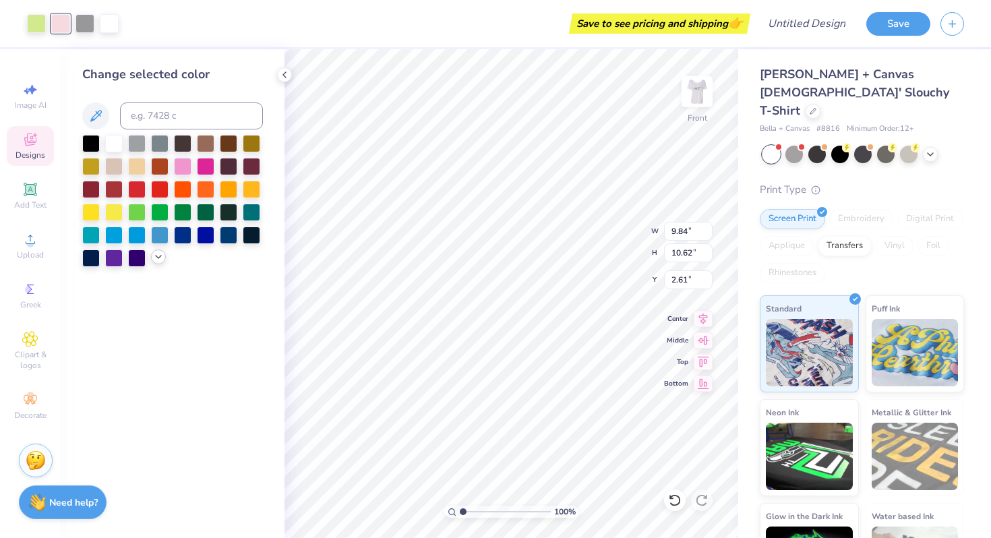
click at [162, 256] on icon at bounding box center [158, 256] width 11 height 11
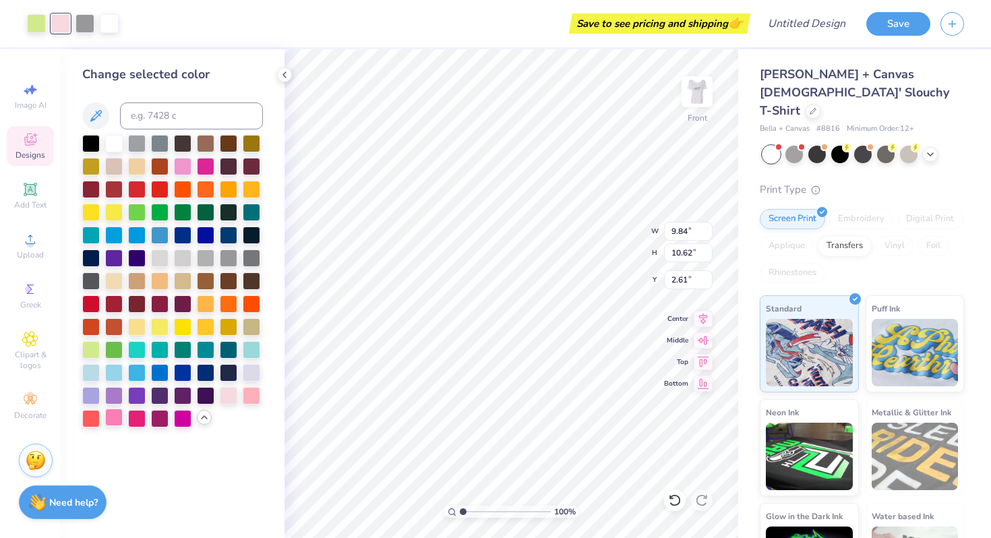
click at [116, 417] on div at bounding box center [114, 418] width 18 height 18
click at [38, 21] on div at bounding box center [36, 22] width 19 height 19
click at [177, 214] on div at bounding box center [183, 211] width 18 height 18
click at [116, 347] on div at bounding box center [114, 349] width 18 height 18
click at [93, 351] on div at bounding box center [91, 349] width 18 height 18
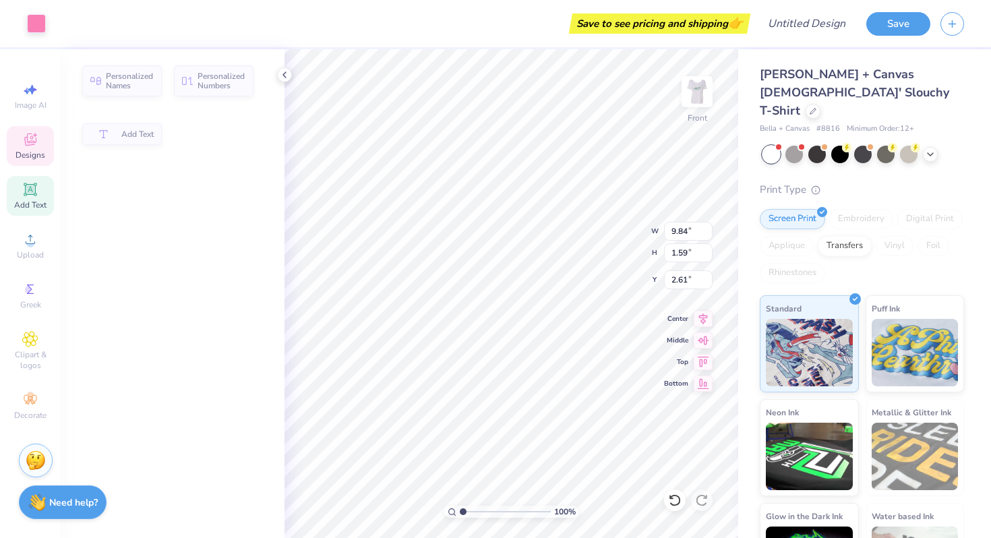
type input "1.59"
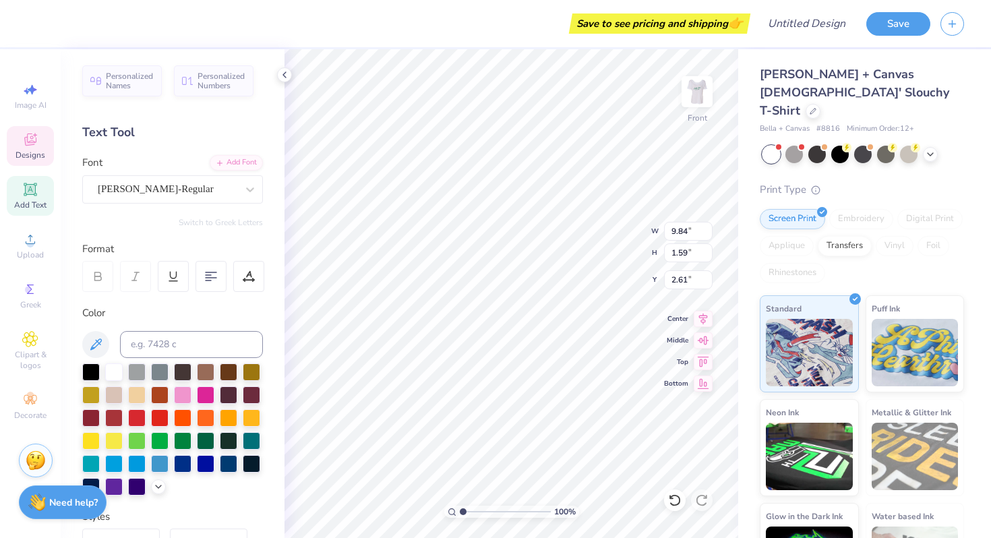
scroll to position [0, 1]
type textarea "DELTA ZETA"
type textarea "DZ"
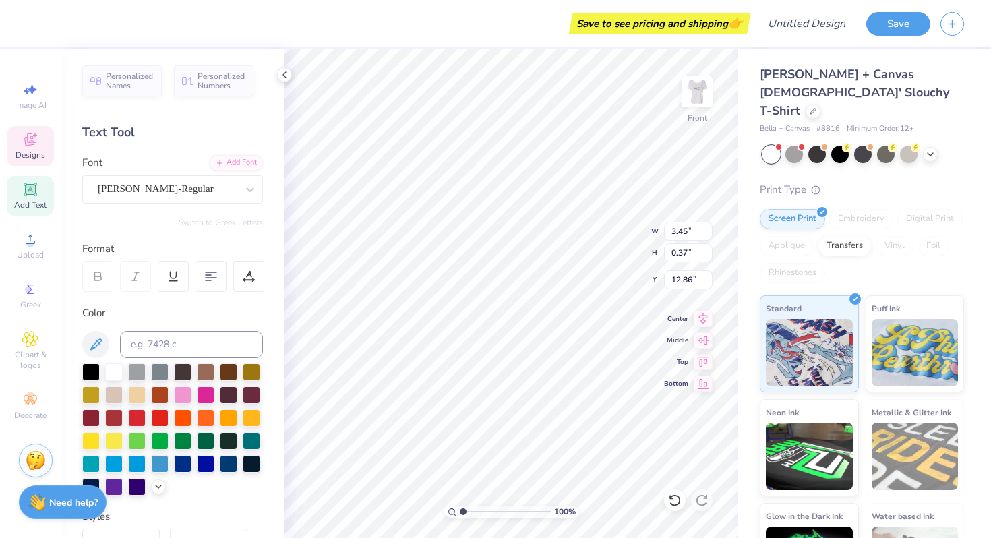
type textarea "FSU 2025"
type input "1.75"
type input "0.82"
type input "10.59"
type textarea "DZ"
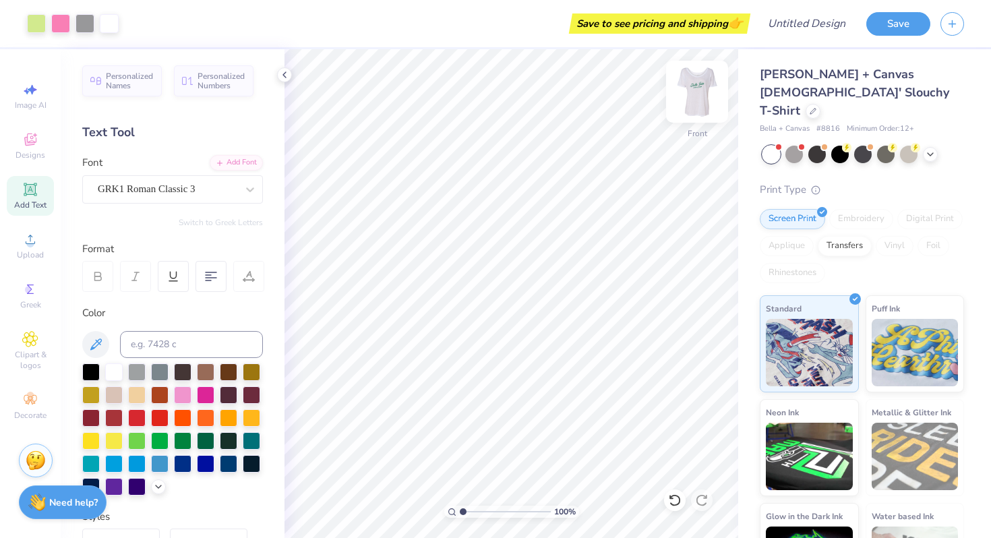
click at [702, 98] on img at bounding box center [697, 92] width 54 height 54
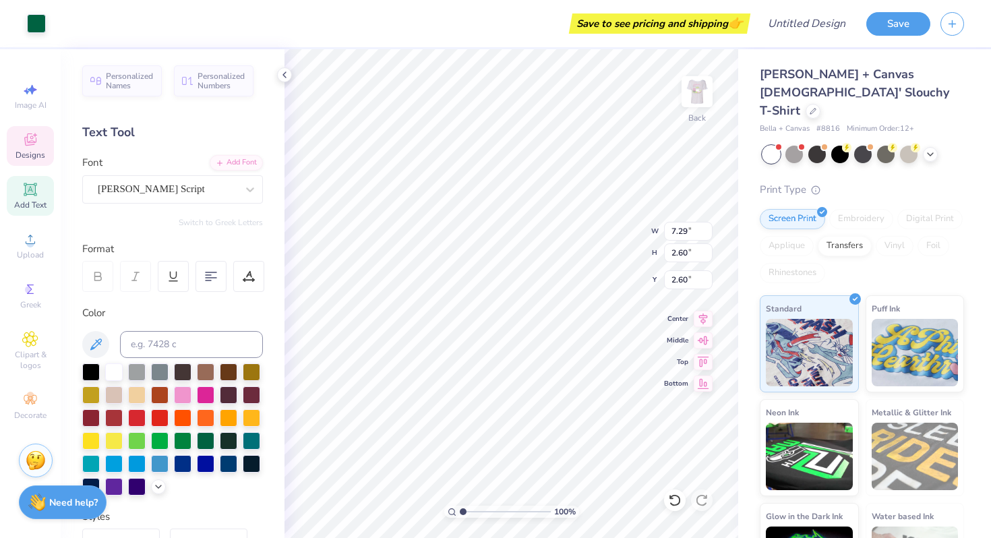
type input "2.60"
click at [699, 98] on img at bounding box center [697, 92] width 54 height 54
type input "12.40"
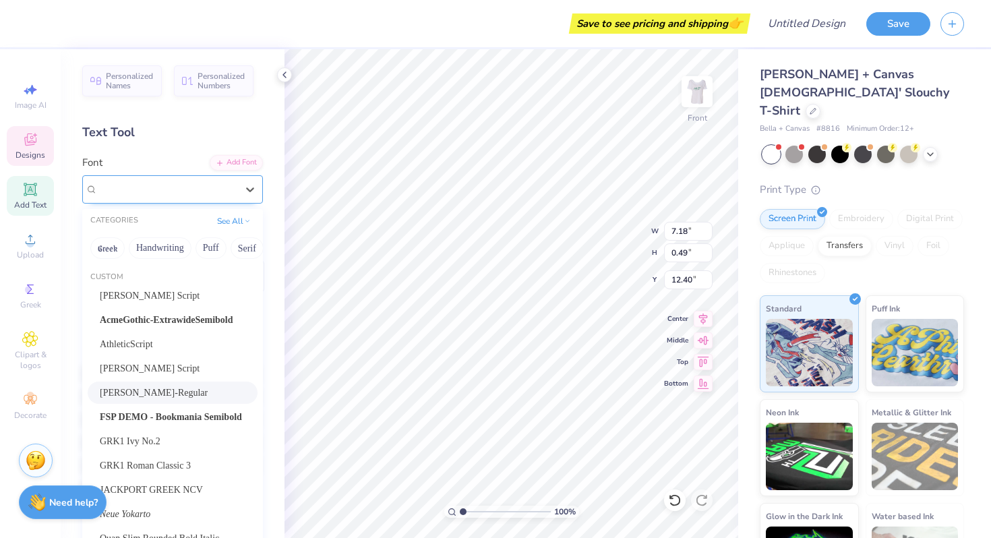
click at [237, 191] on div "[PERSON_NAME]-Regular" at bounding box center [167, 189] width 142 height 21
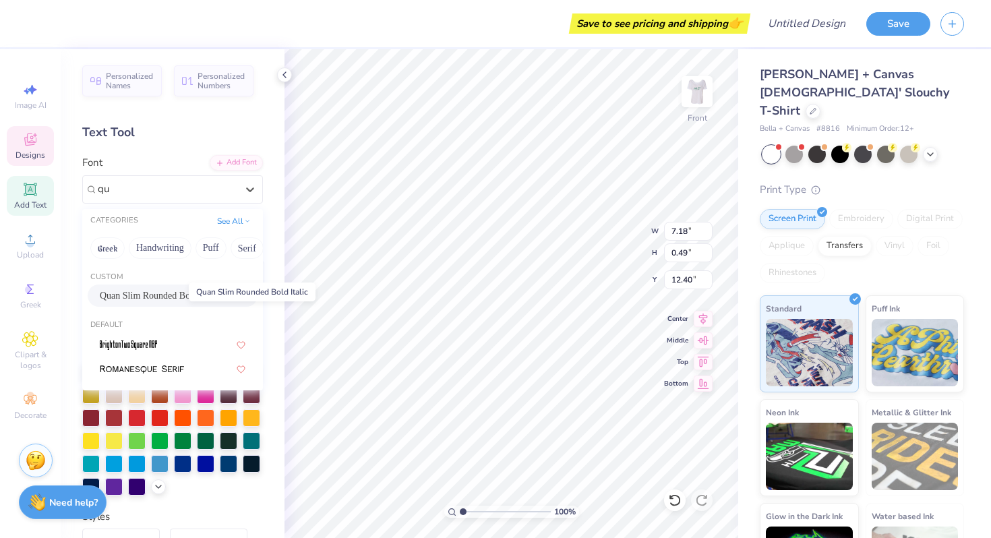
click at [170, 297] on span "Quan Slim Rounded Bold Italic" at bounding box center [159, 296] width 119 height 14
type input "qu"
type input "4.21"
type input "0.35"
type input "12.47"
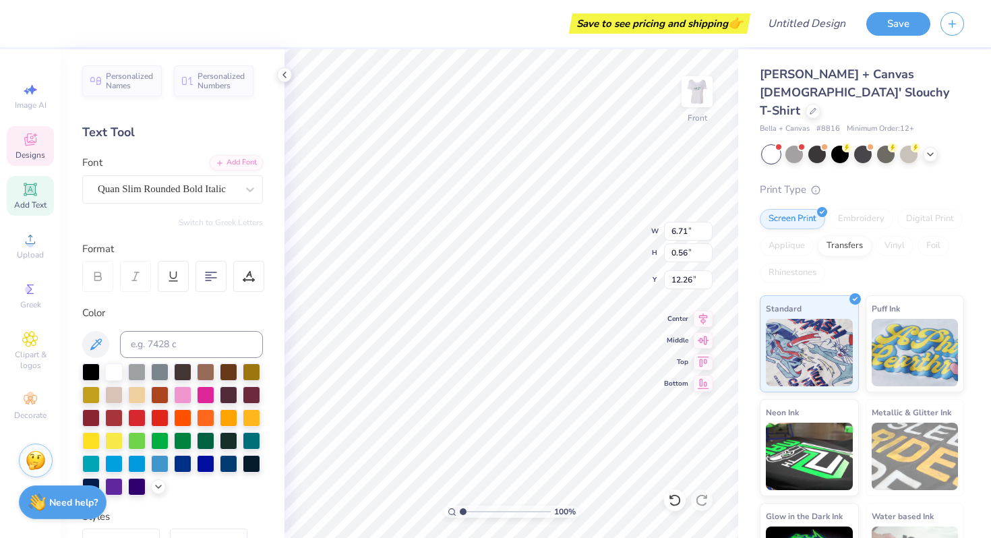
type input "6.71"
type input "0.56"
type input "12.26"
type input "12.32"
type input "13.28"
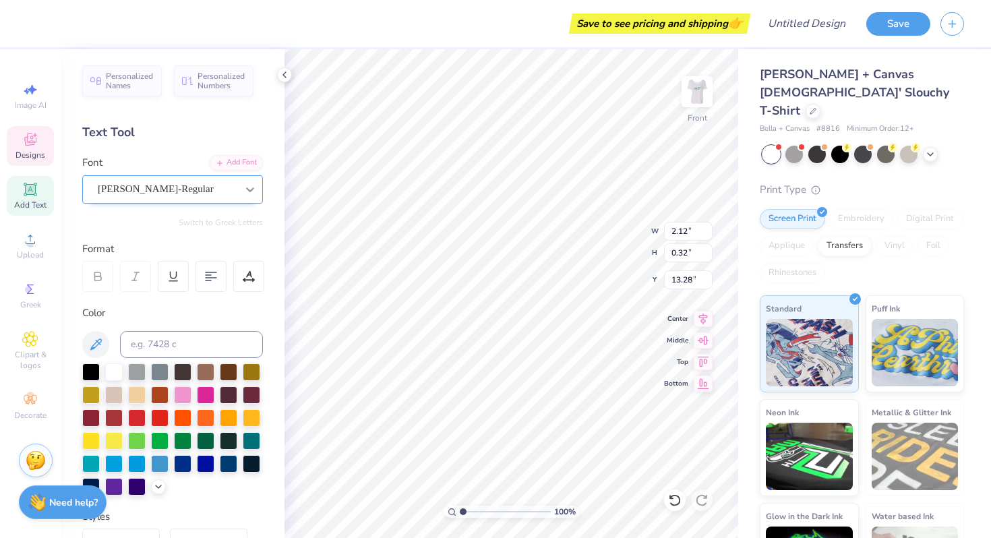
click at [251, 194] on icon at bounding box center [249, 189] width 13 height 13
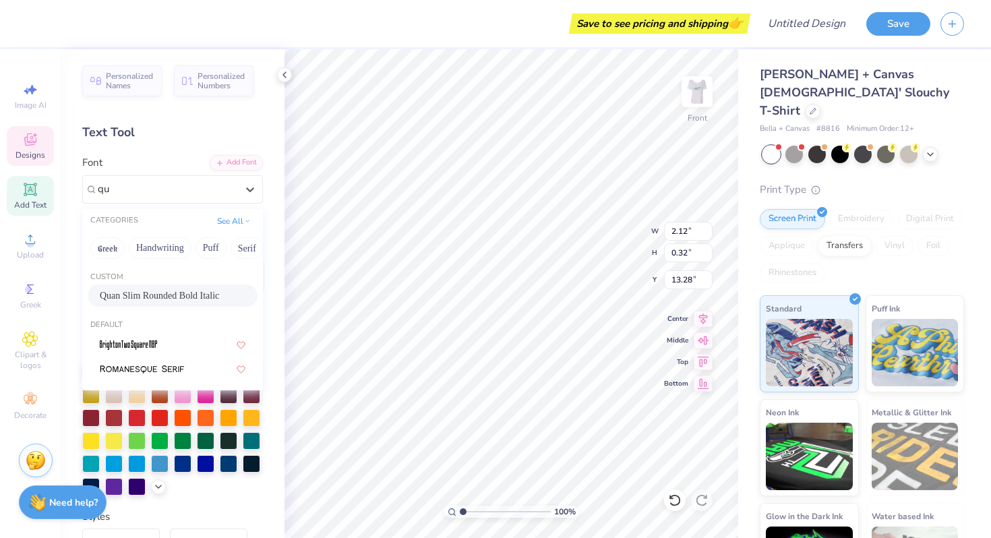
click at [153, 295] on span "Quan Slim Rounded Bold Italic" at bounding box center [159, 296] width 119 height 14
type input "qu"
type input "1.38"
type input "0.23"
type input "13.33"
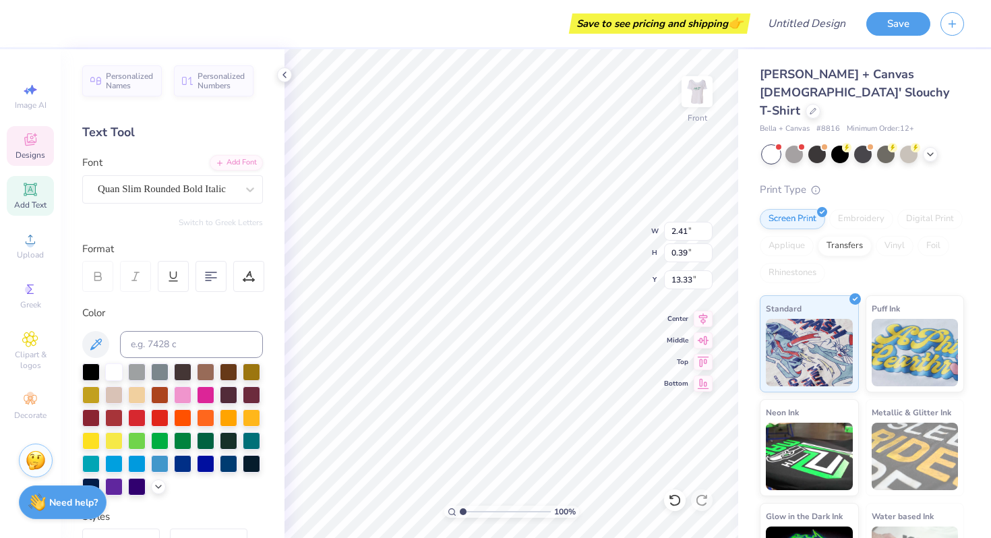
type input "2.41"
type input "0.39"
type input "13.30"
click at [696, 100] on img at bounding box center [697, 92] width 54 height 54
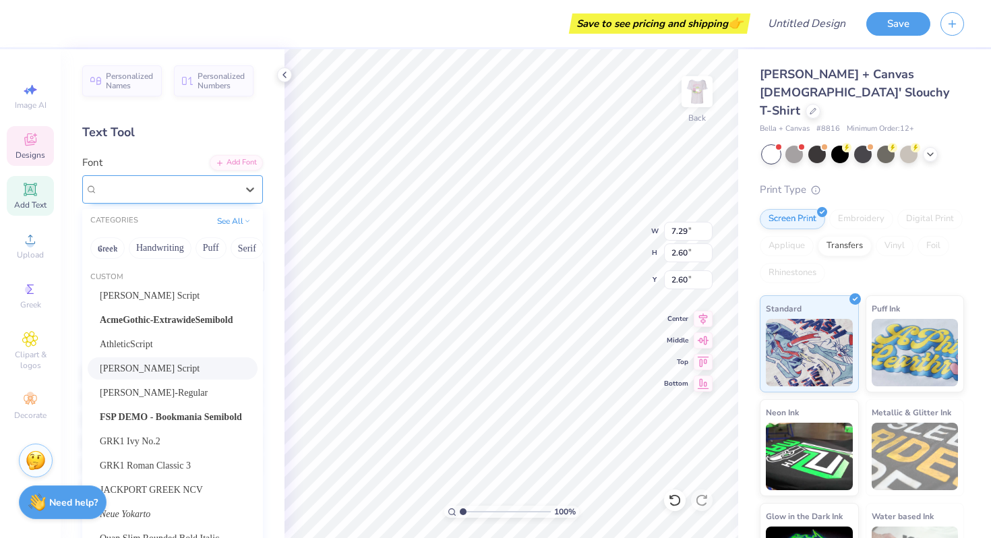
click at [158, 192] on div "[PERSON_NAME] Script" at bounding box center [167, 189] width 142 height 21
click at [694, 82] on img at bounding box center [697, 92] width 54 height 54
click at [224, 178] on div "[PERSON_NAME]-Regular" at bounding box center [172, 189] width 181 height 28
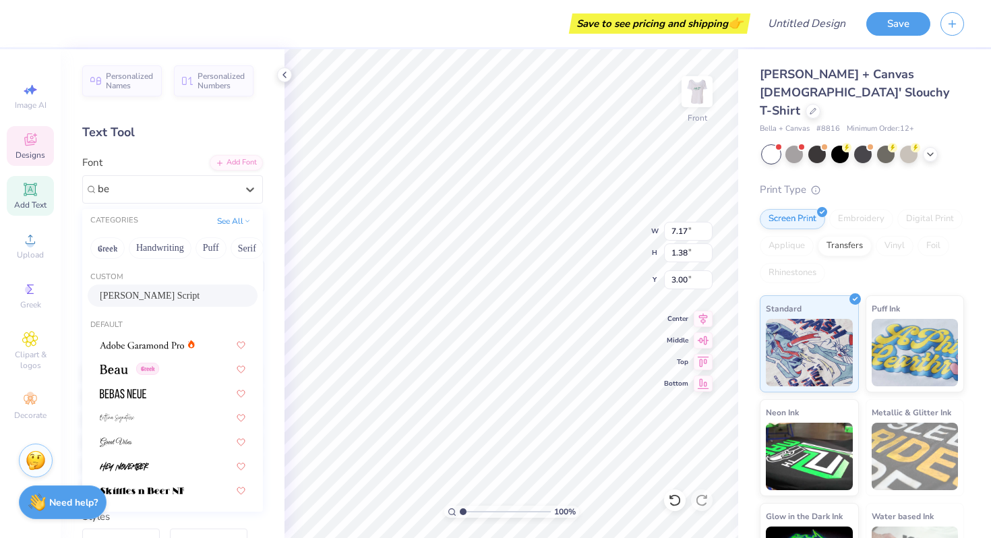
click at [170, 288] on div "[PERSON_NAME] Script" at bounding box center [173, 296] width 170 height 22
type input "be"
type input "7.70"
type input "1.48"
type input "2.95"
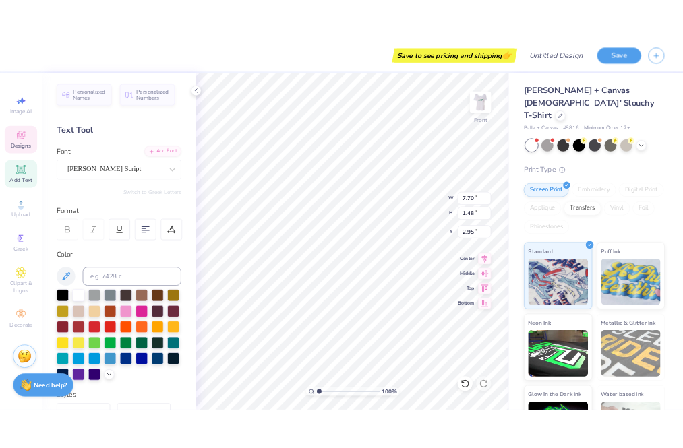
scroll to position [0, 1]
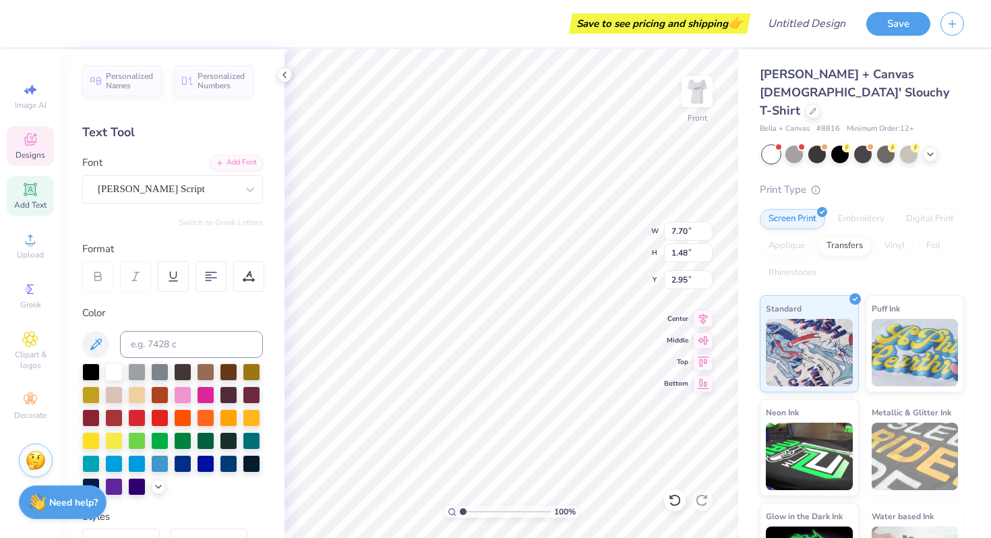
type textarea "Delta Zeta"
type input "5.90"
type input "1.55"
type input "2.49"
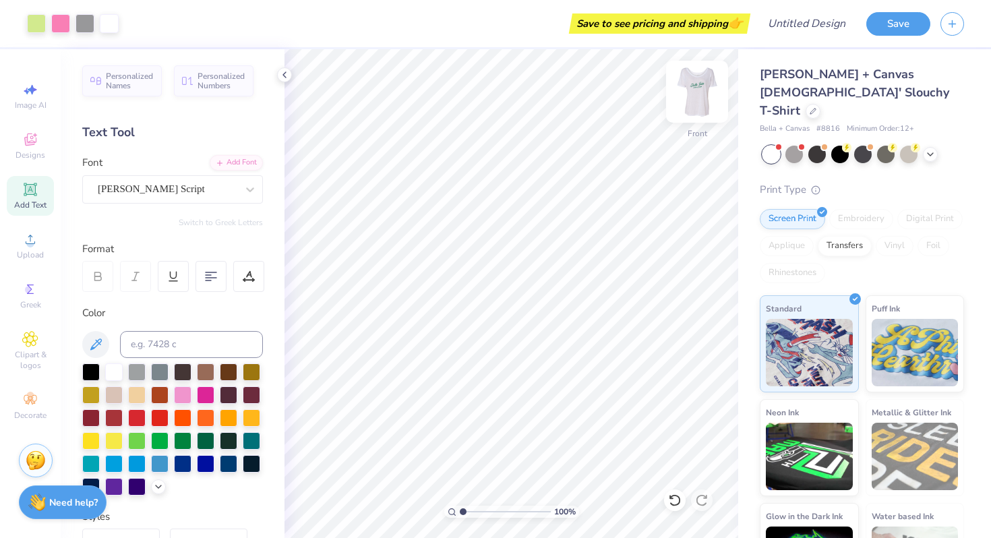
click at [692, 102] on img at bounding box center [697, 92] width 54 height 54
click at [699, 93] on img at bounding box center [697, 92] width 54 height 54
click at [712, 94] on img at bounding box center [697, 92] width 54 height 54
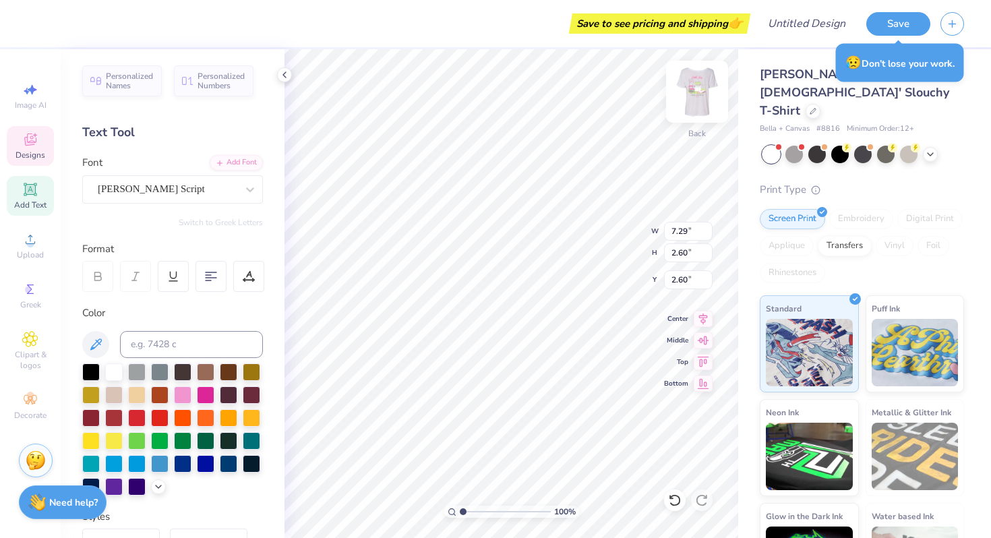
type input "2.60"
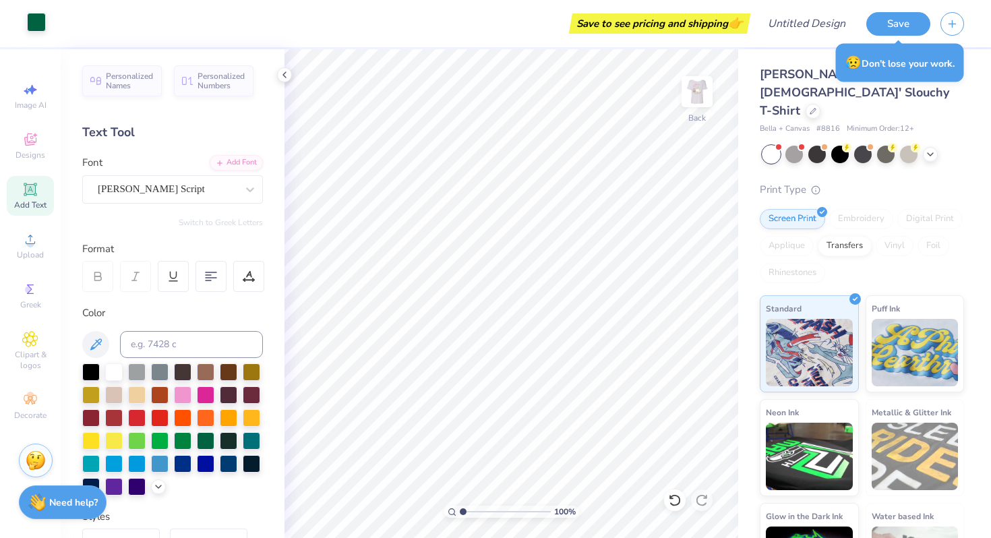
click at [39, 22] on div at bounding box center [36, 22] width 19 height 19
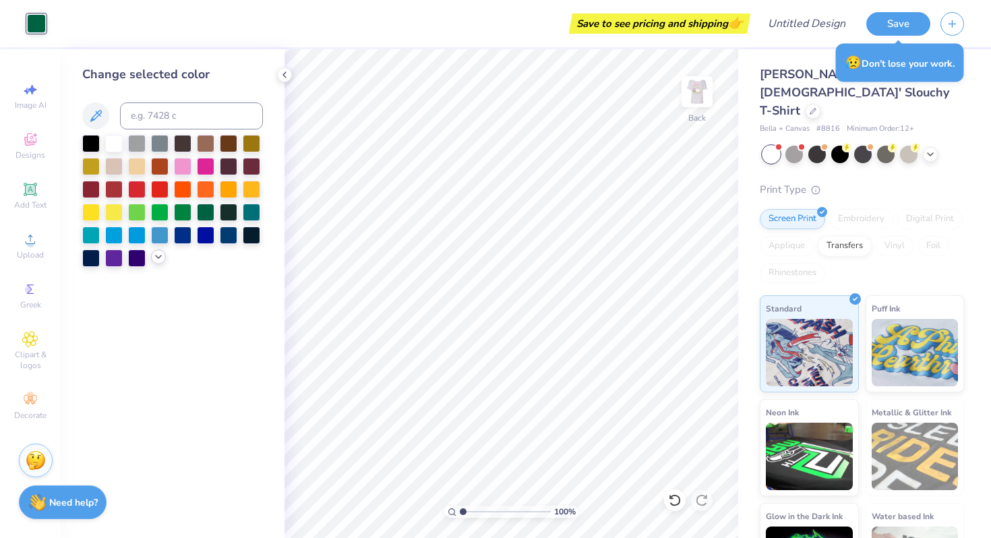
click at [162, 260] on icon at bounding box center [158, 256] width 11 height 11
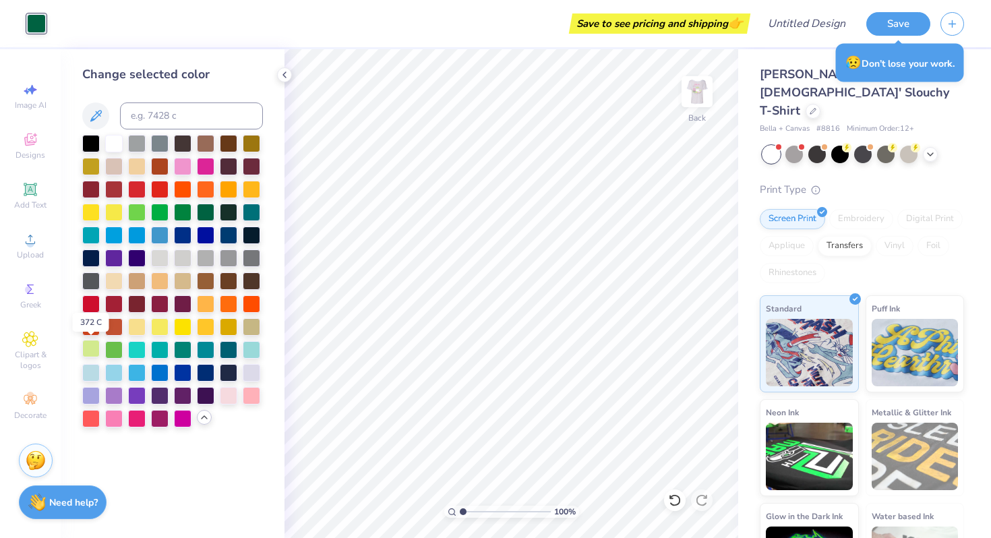
click at [95, 350] on div at bounding box center [91, 349] width 18 height 18
click at [114, 353] on div at bounding box center [114, 349] width 18 height 18
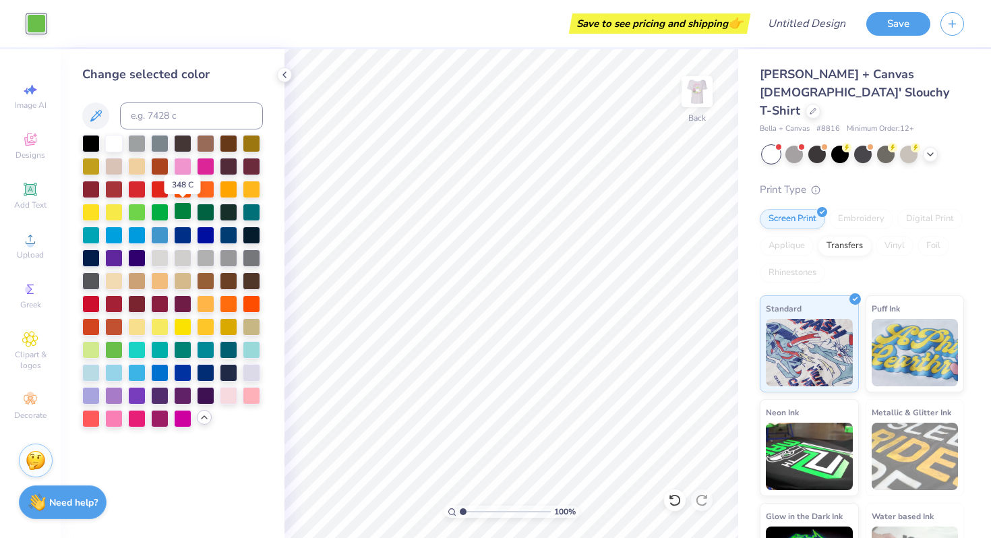
click at [181, 214] on div at bounding box center [183, 211] width 18 height 18
click at [705, 94] on img at bounding box center [697, 92] width 54 height 54
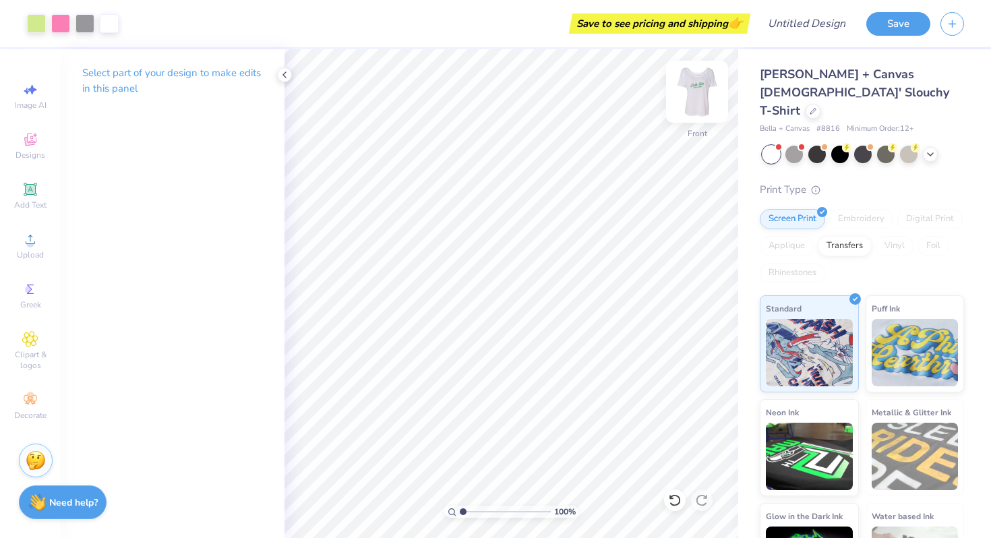
click at [696, 99] on img at bounding box center [697, 92] width 54 height 54
click at [35, 28] on div at bounding box center [36, 22] width 19 height 19
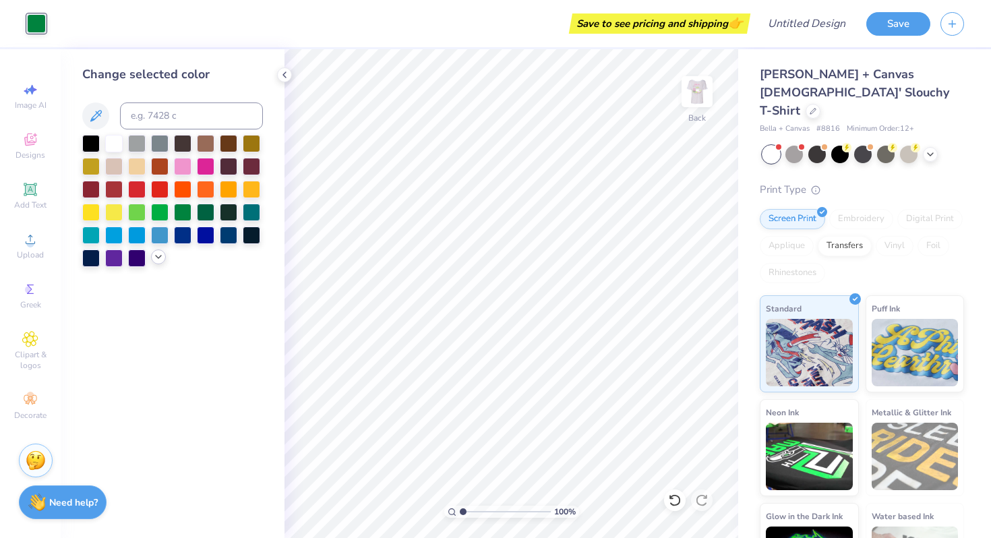
click at [154, 256] on icon at bounding box center [158, 256] width 11 height 11
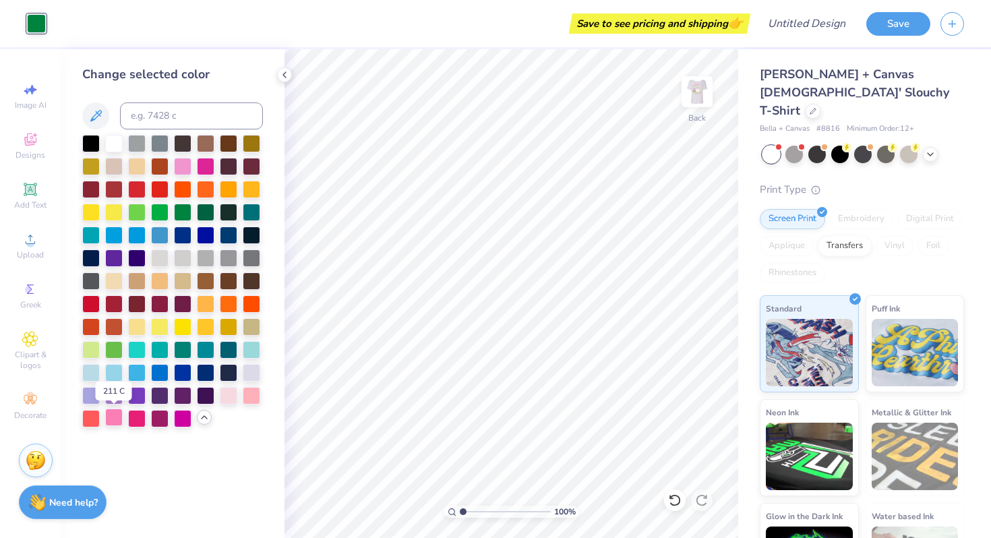
click at [117, 424] on div at bounding box center [114, 418] width 18 height 18
click at [692, 90] on img at bounding box center [697, 92] width 54 height 54
click at [692, 96] on img at bounding box center [697, 92] width 54 height 54
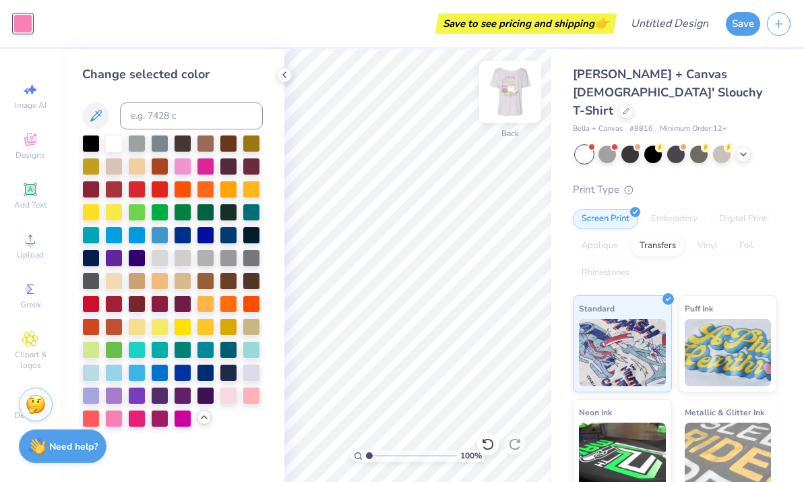
click at [514, 94] on img at bounding box center [510, 92] width 54 height 54
